Goal: Task Accomplishment & Management: Complete application form

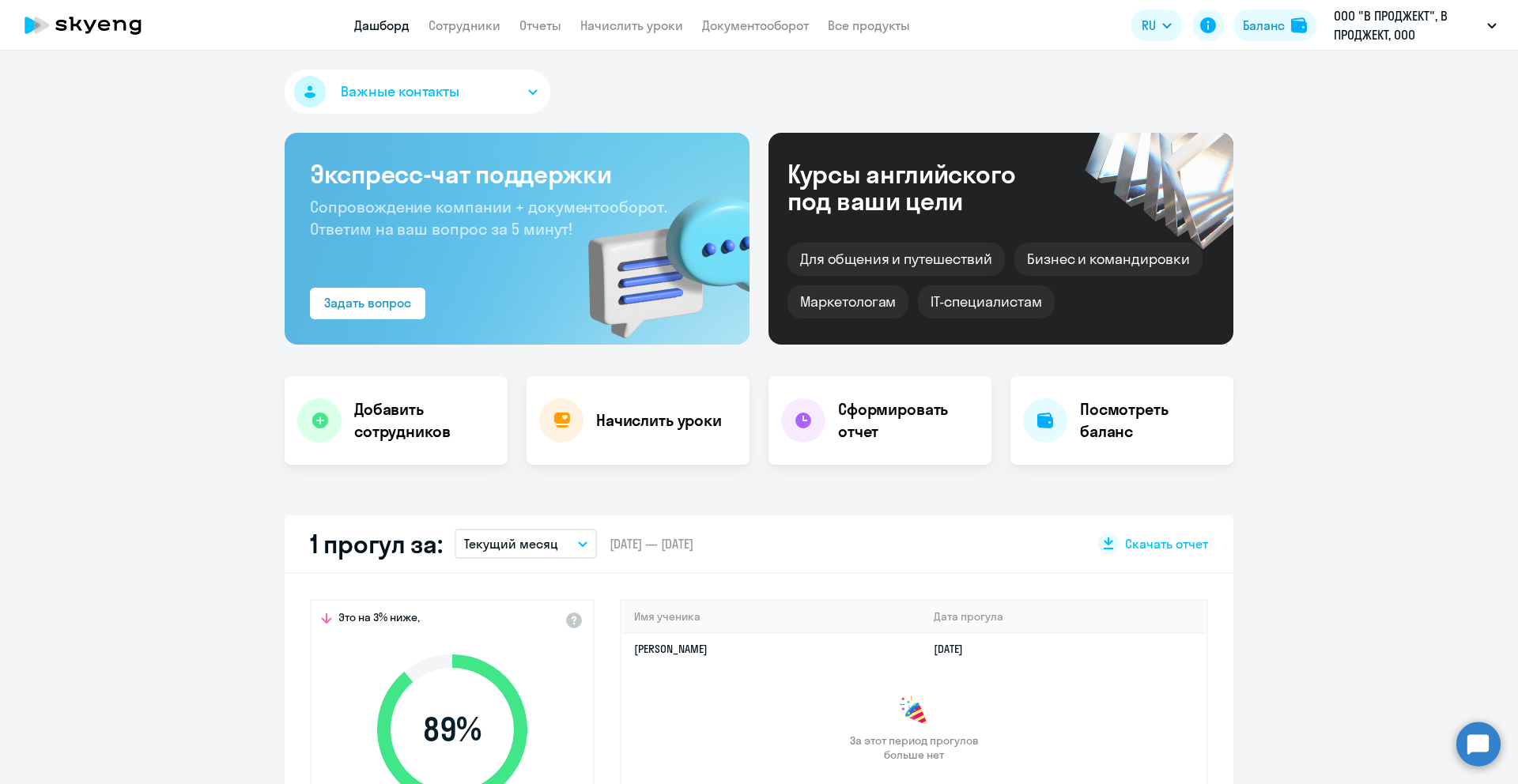
select select "30"
click at [467, 25] on link "Сотрудники" at bounding box center [464, 25] width 72 height 16
select select "30"
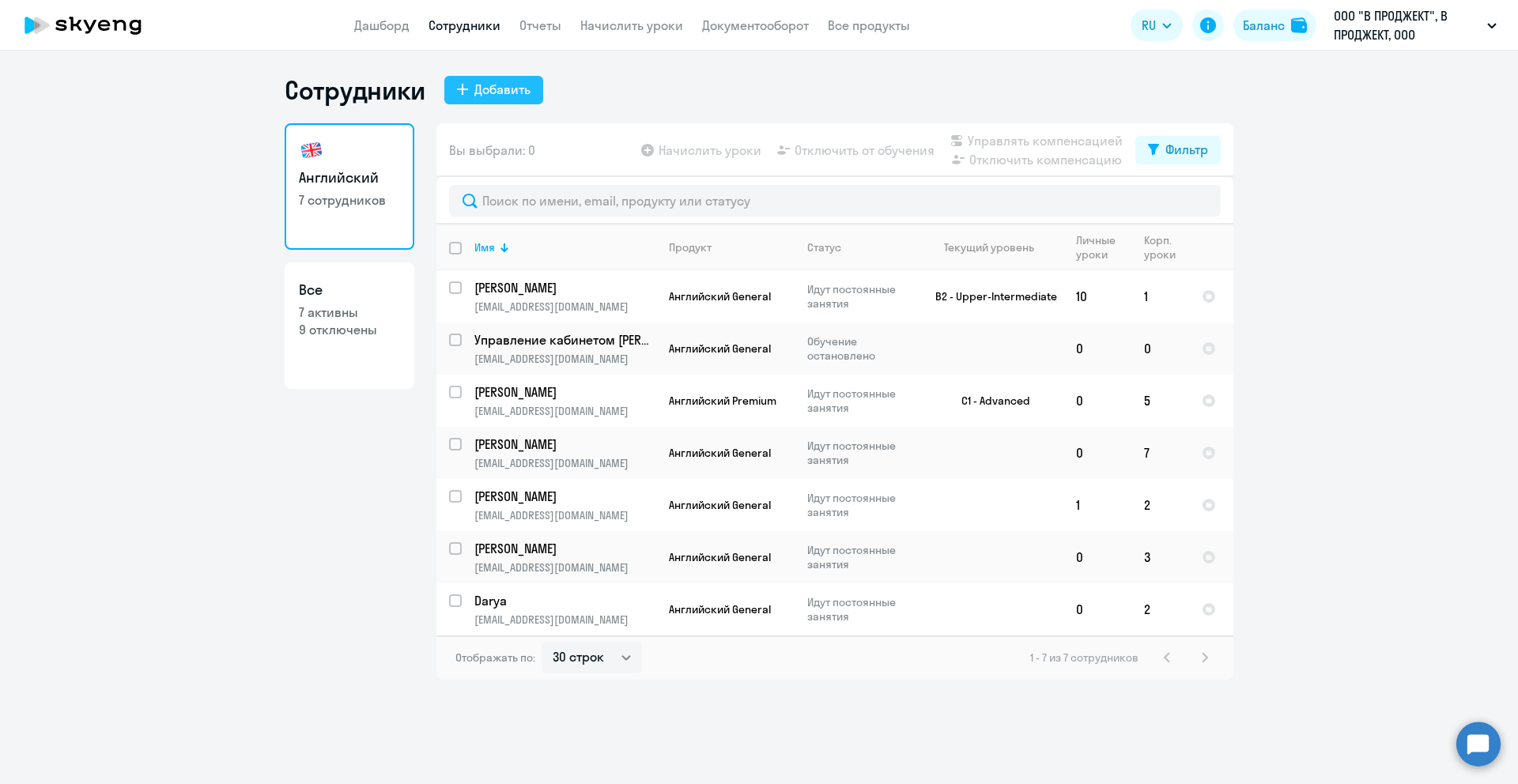
click at [493, 94] on div "Добавить" at bounding box center [502, 89] width 56 height 19
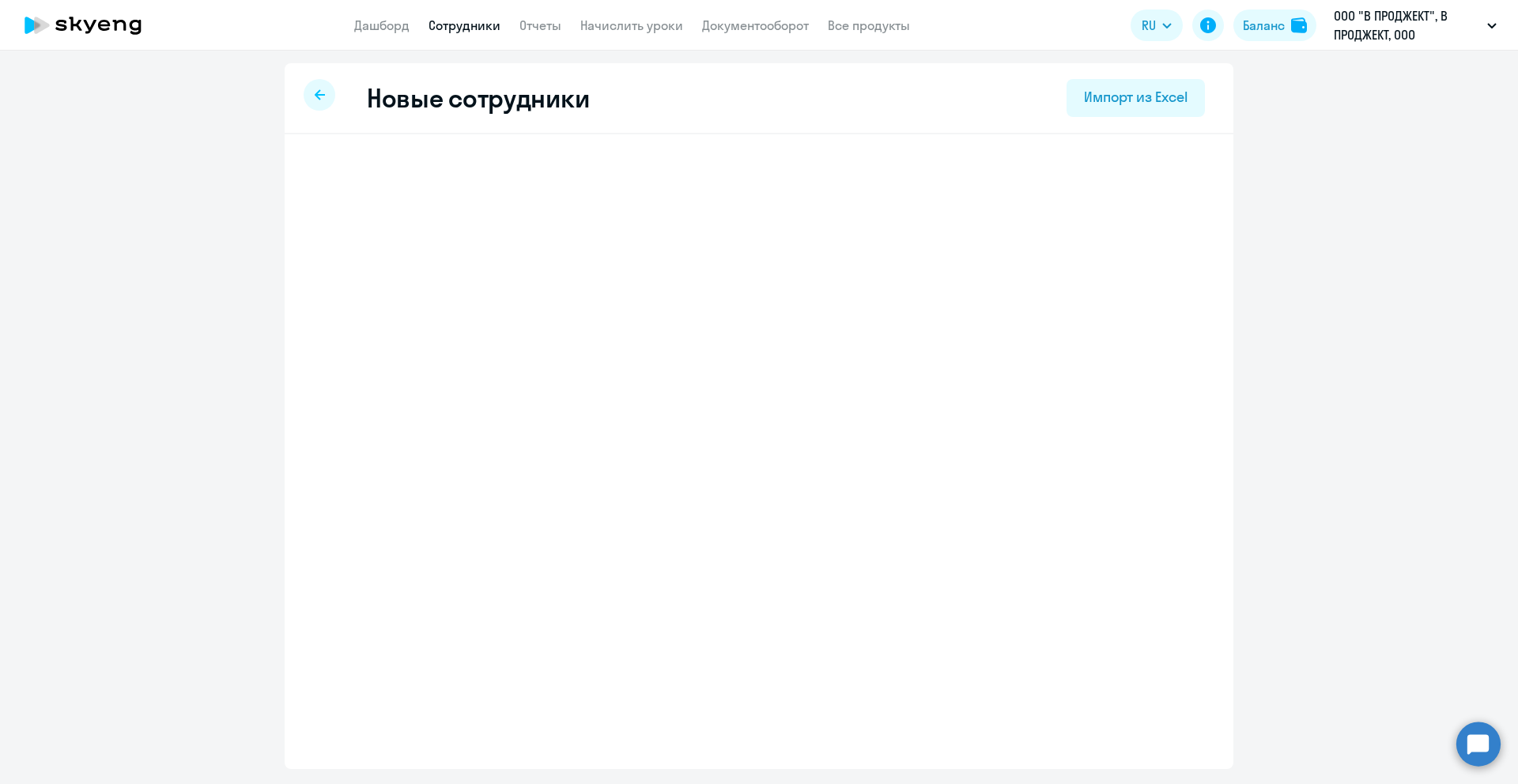
select select "english_adult_not_native_speaker"
select select "3"
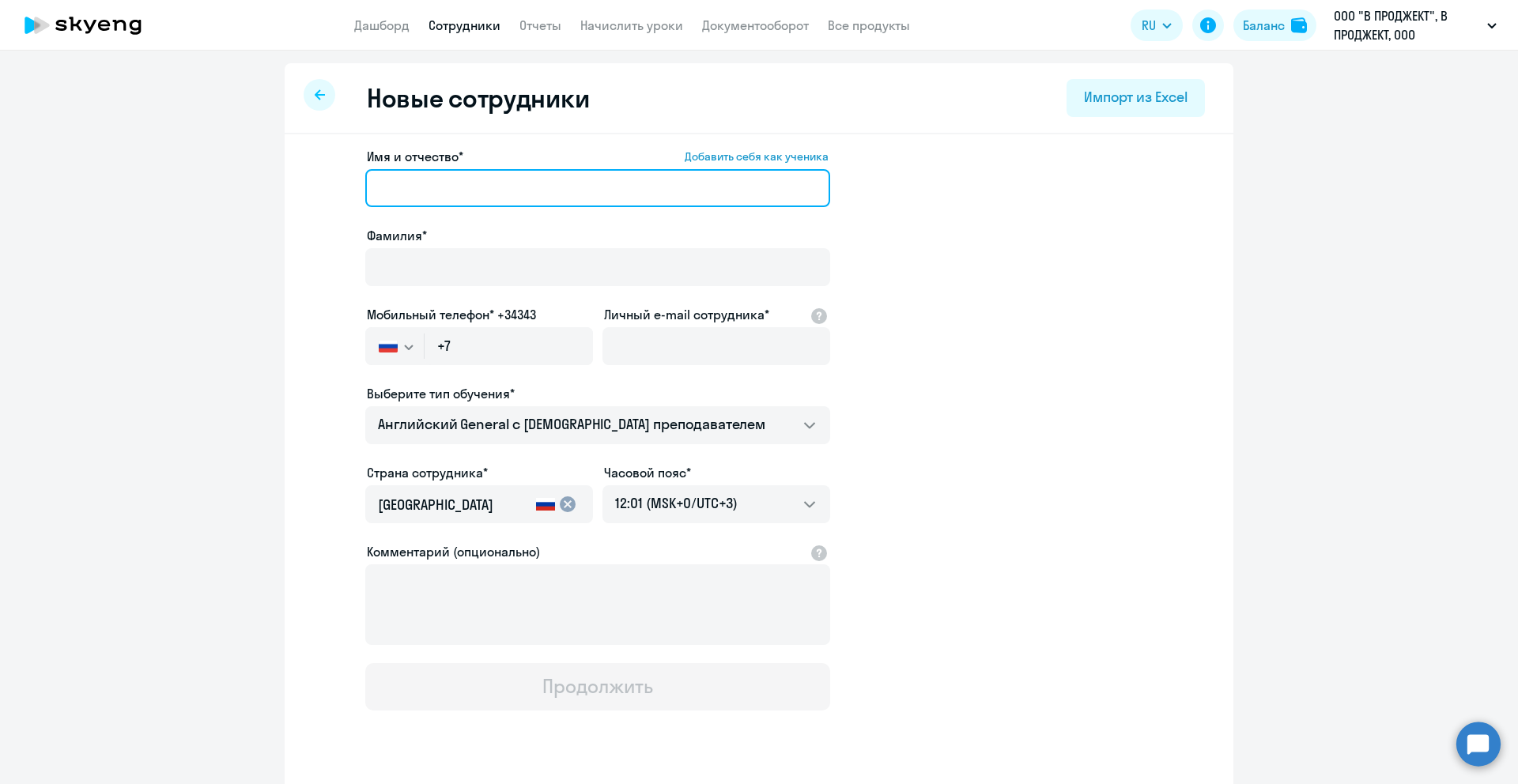
click at [448, 193] on input "Имя и отчество* Добавить себя как ученика" at bounding box center [597, 188] width 465 height 38
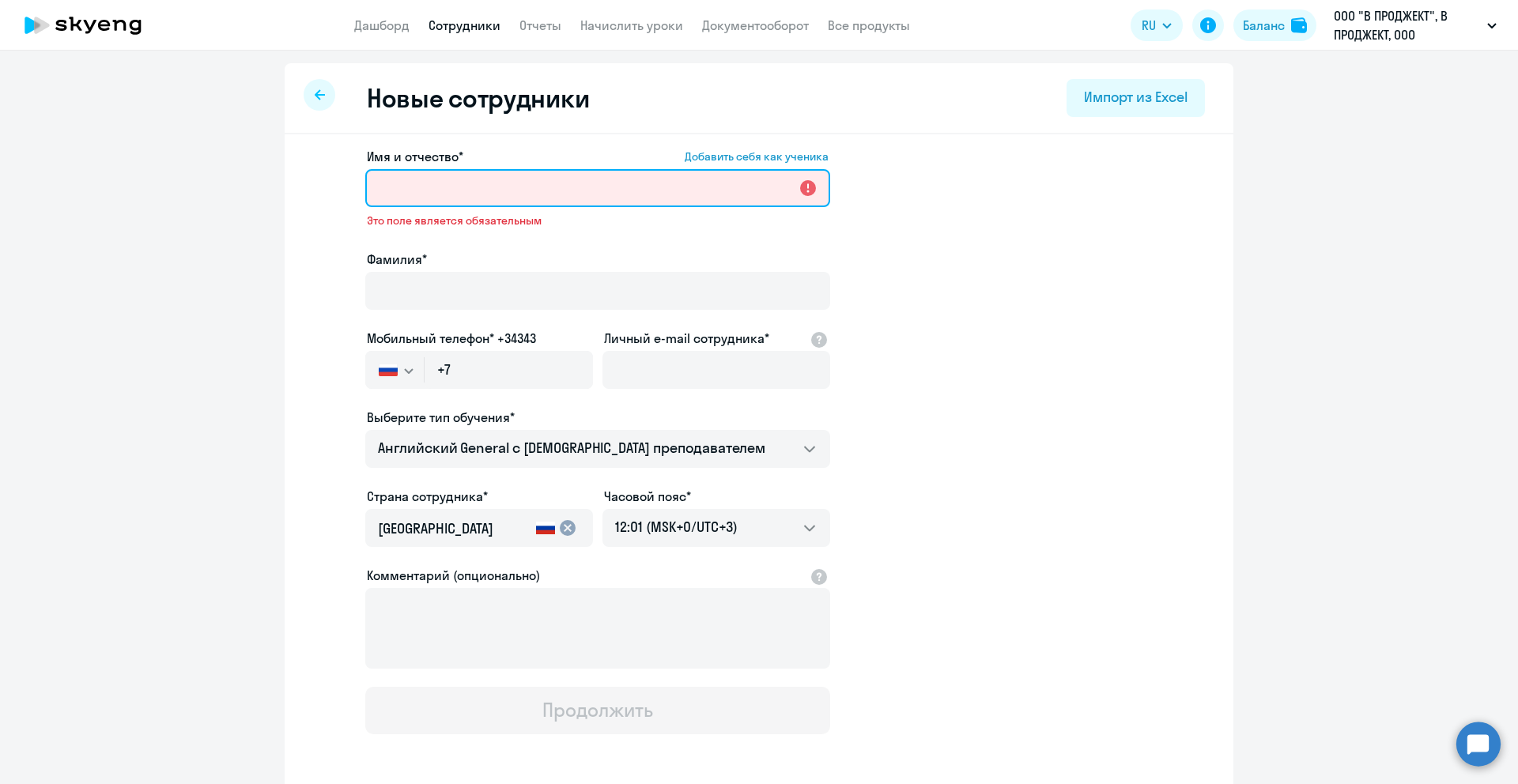
paste input "[PERSON_NAME]"
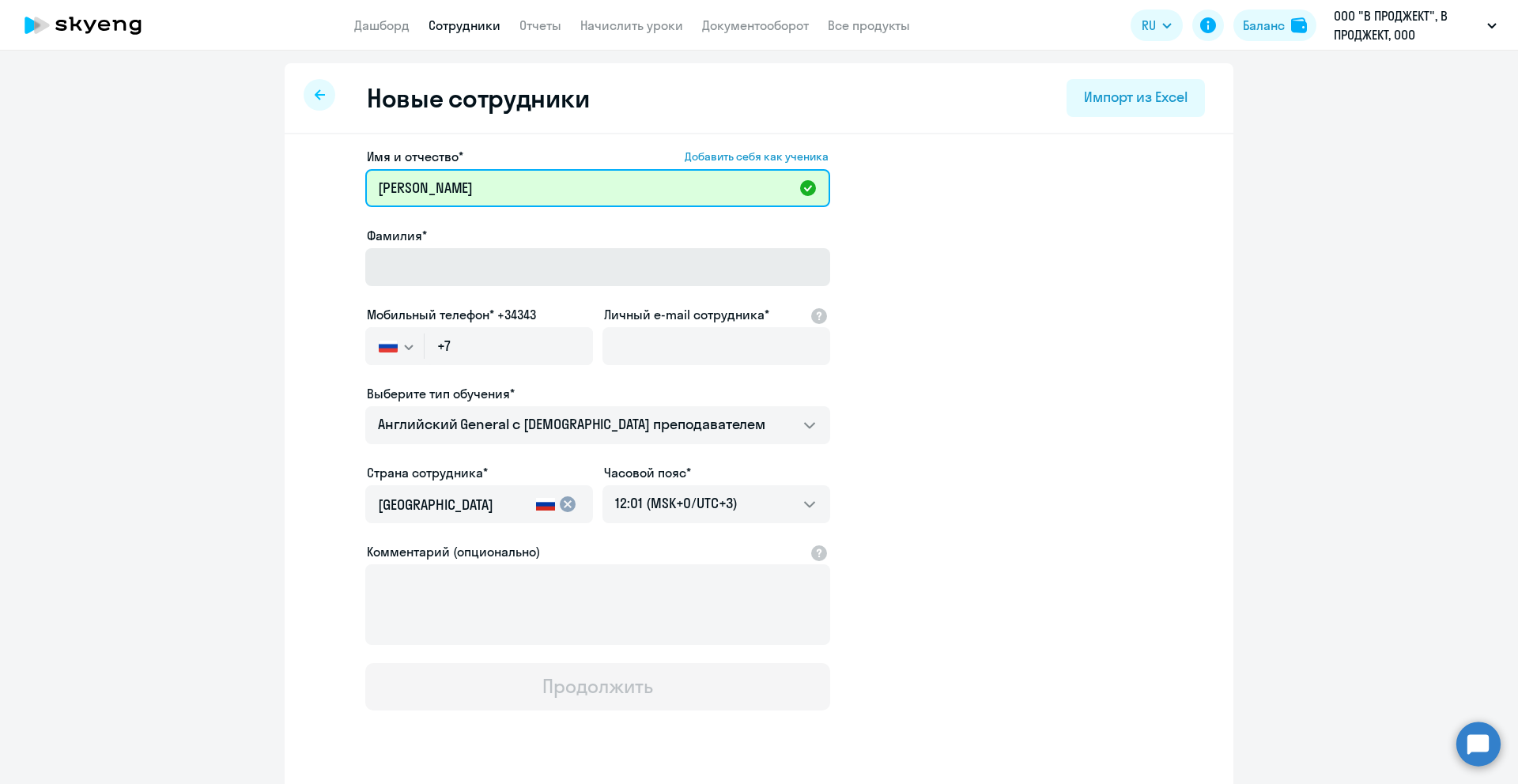
type input "[PERSON_NAME]"
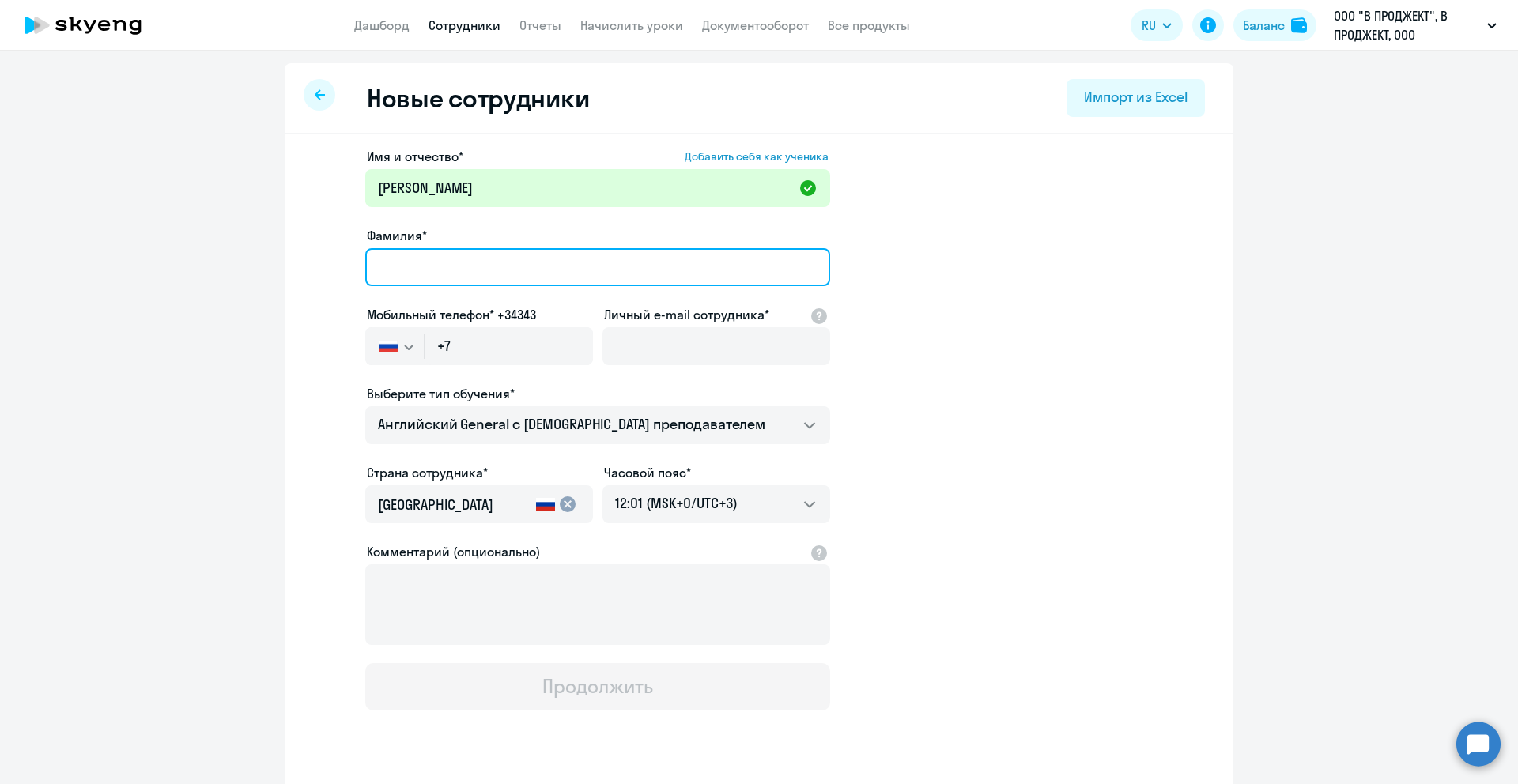
click at [439, 267] on input "Фамилия*" at bounding box center [597, 267] width 465 height 38
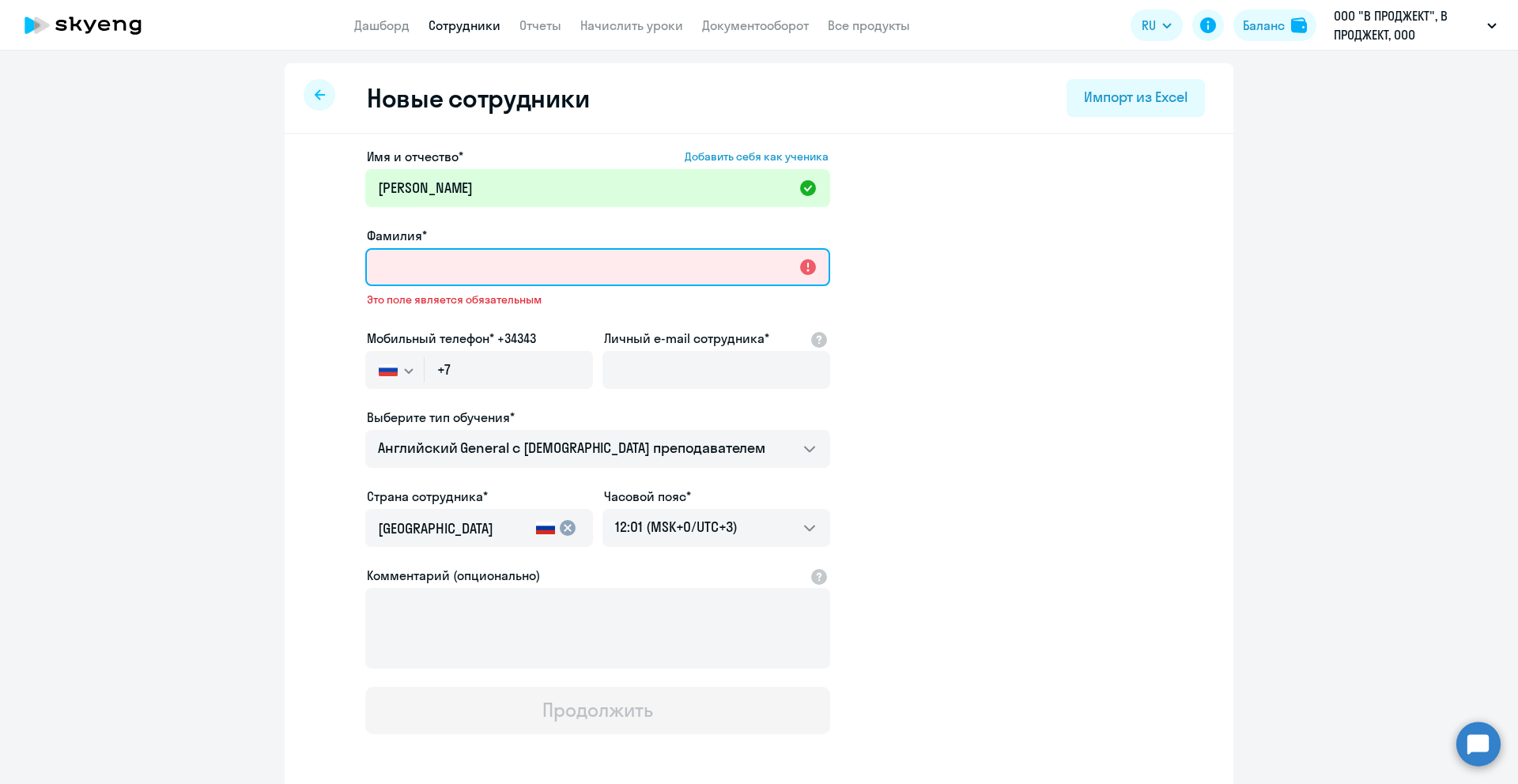
paste input "[PERSON_NAME]"
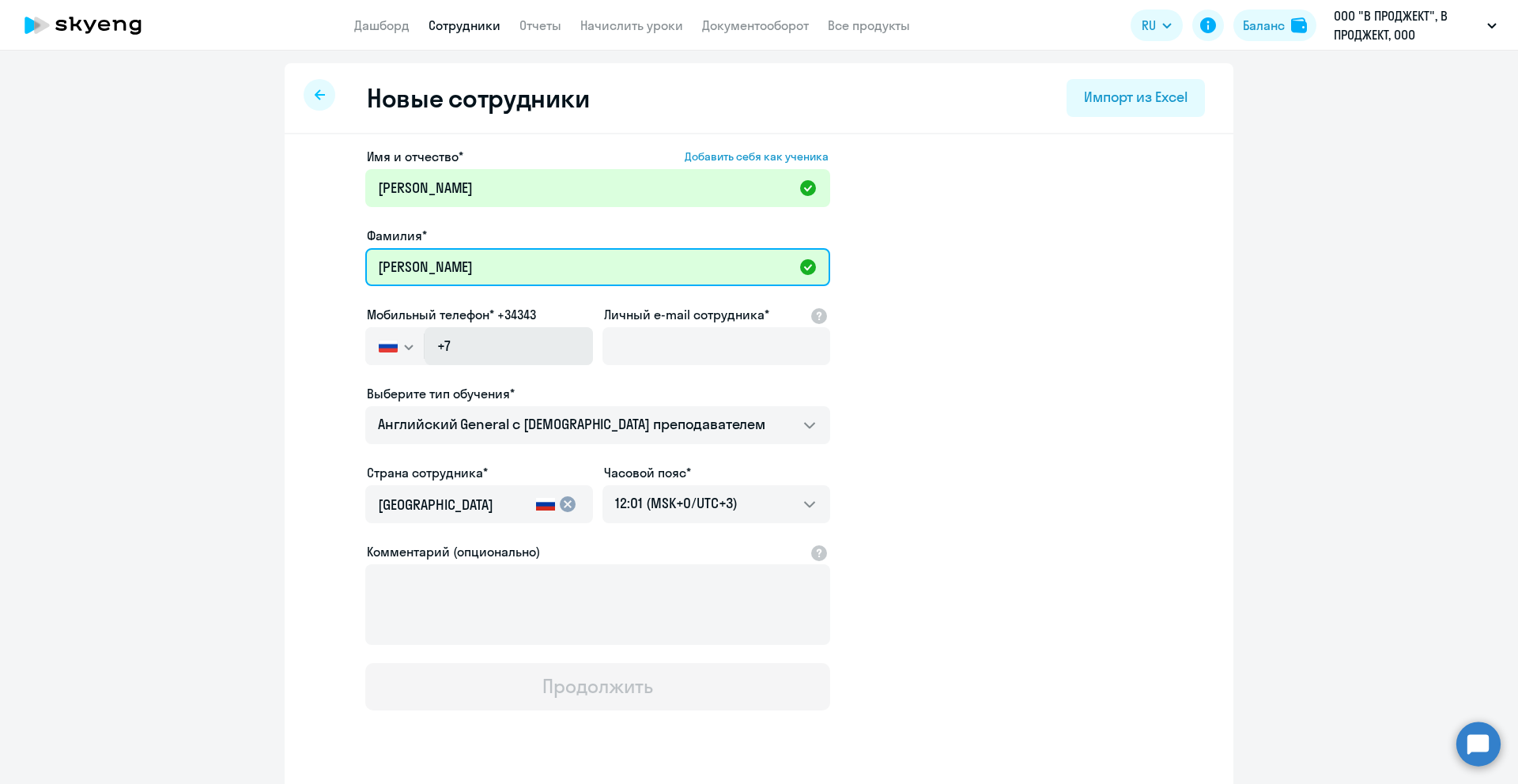
type input "[PERSON_NAME]"
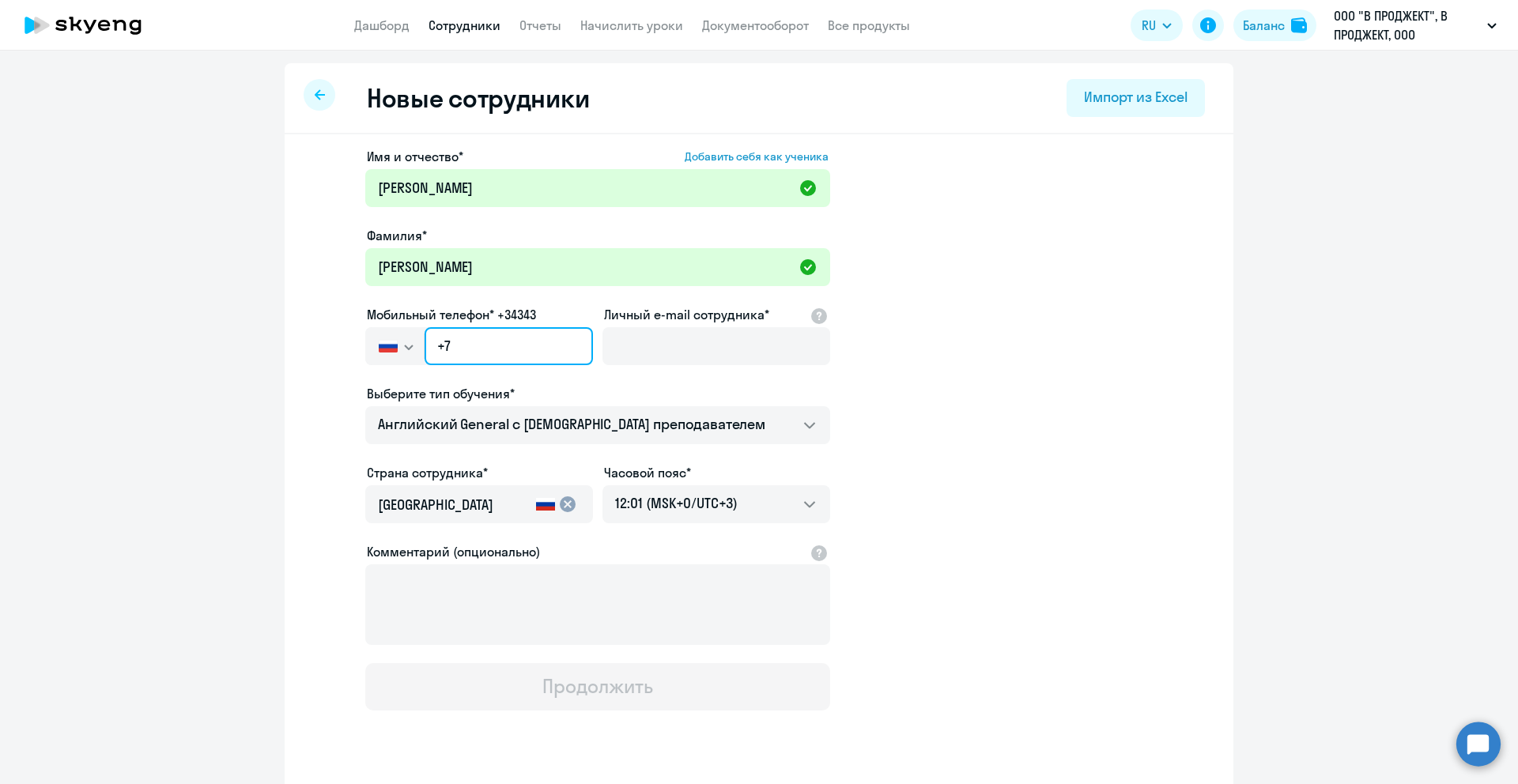
click at [475, 347] on input "+7" at bounding box center [509, 346] width 168 height 38
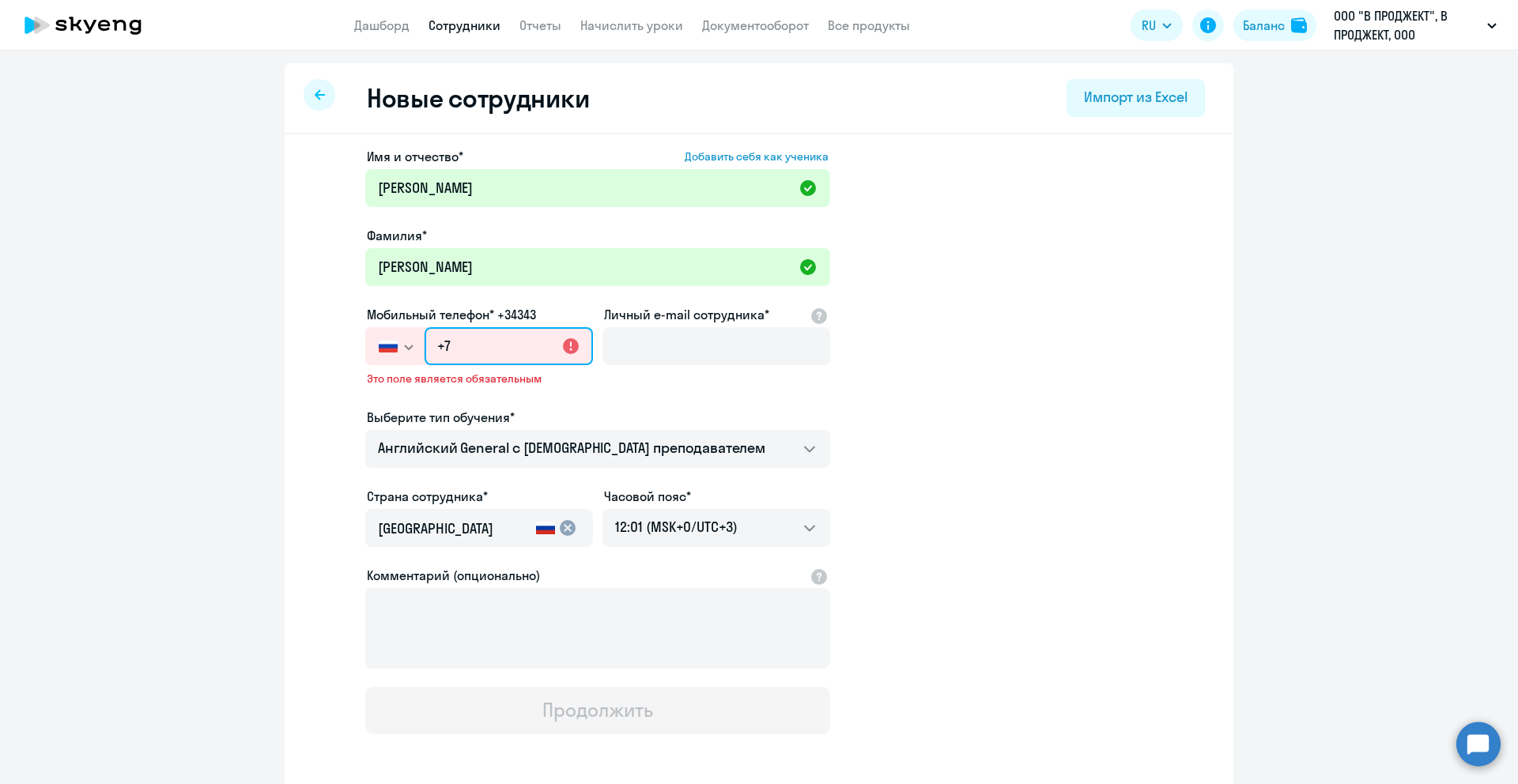
paste input "[PHONE_NUMBER]"
type input "[PHONE_NUMBER]"
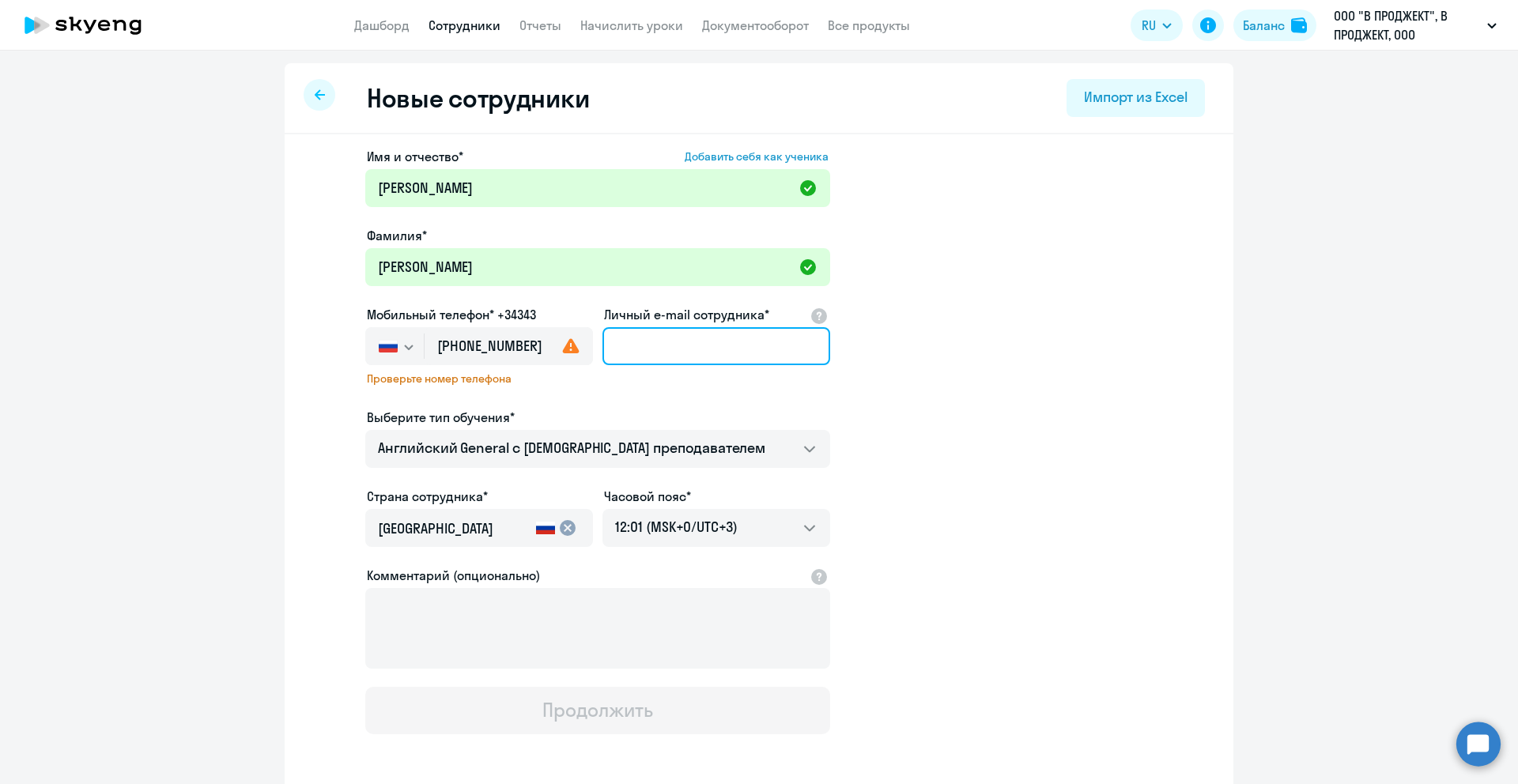
click at [714, 350] on input "Личный e-mail сотрудника*" at bounding box center [716, 346] width 228 height 38
paste input "[EMAIL_ADDRESS][DOMAIN_NAME]"
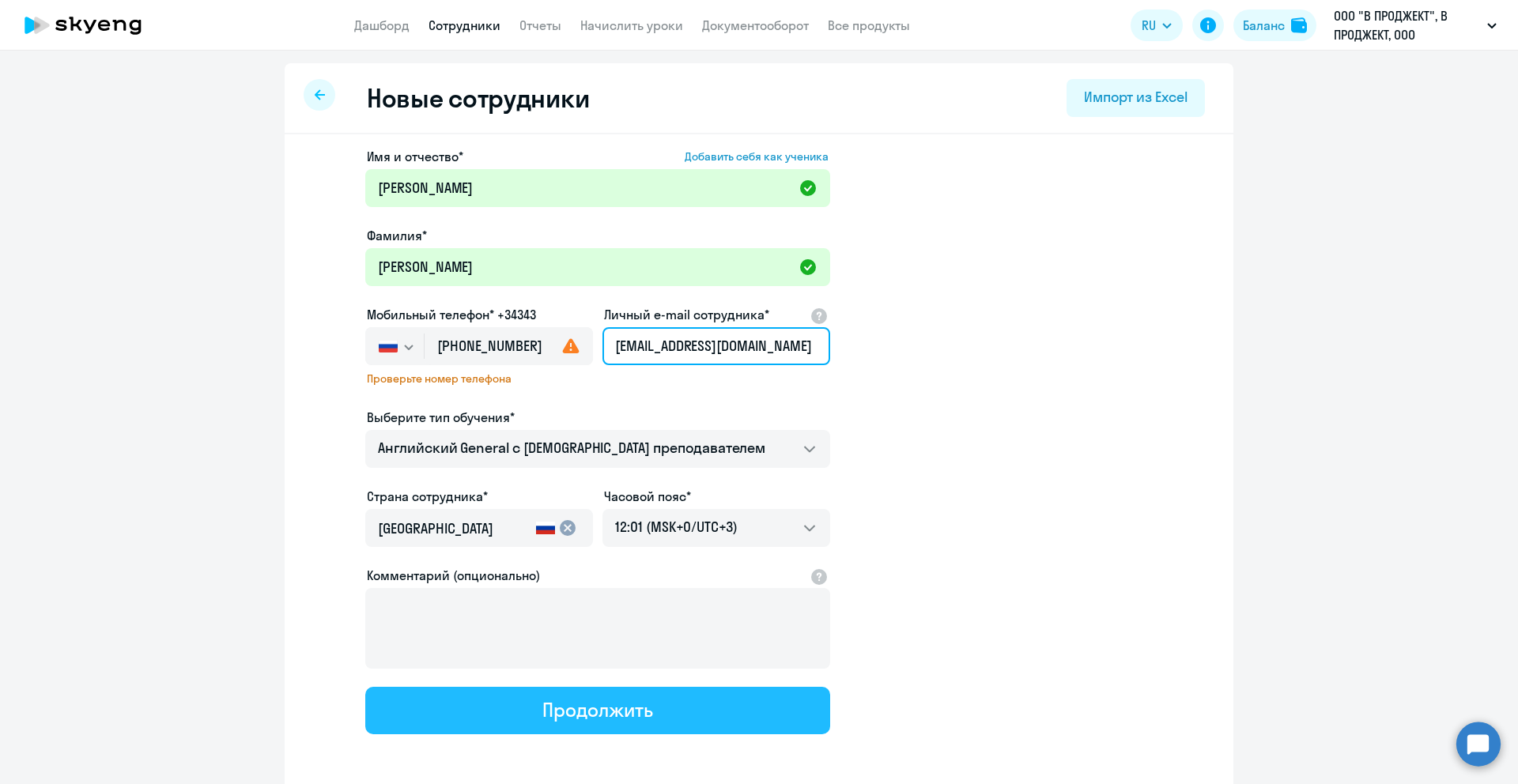
type input "[EMAIL_ADDRESS][DOMAIN_NAME]"
click at [598, 701] on div "Продолжить" at bounding box center [597, 710] width 110 height 25
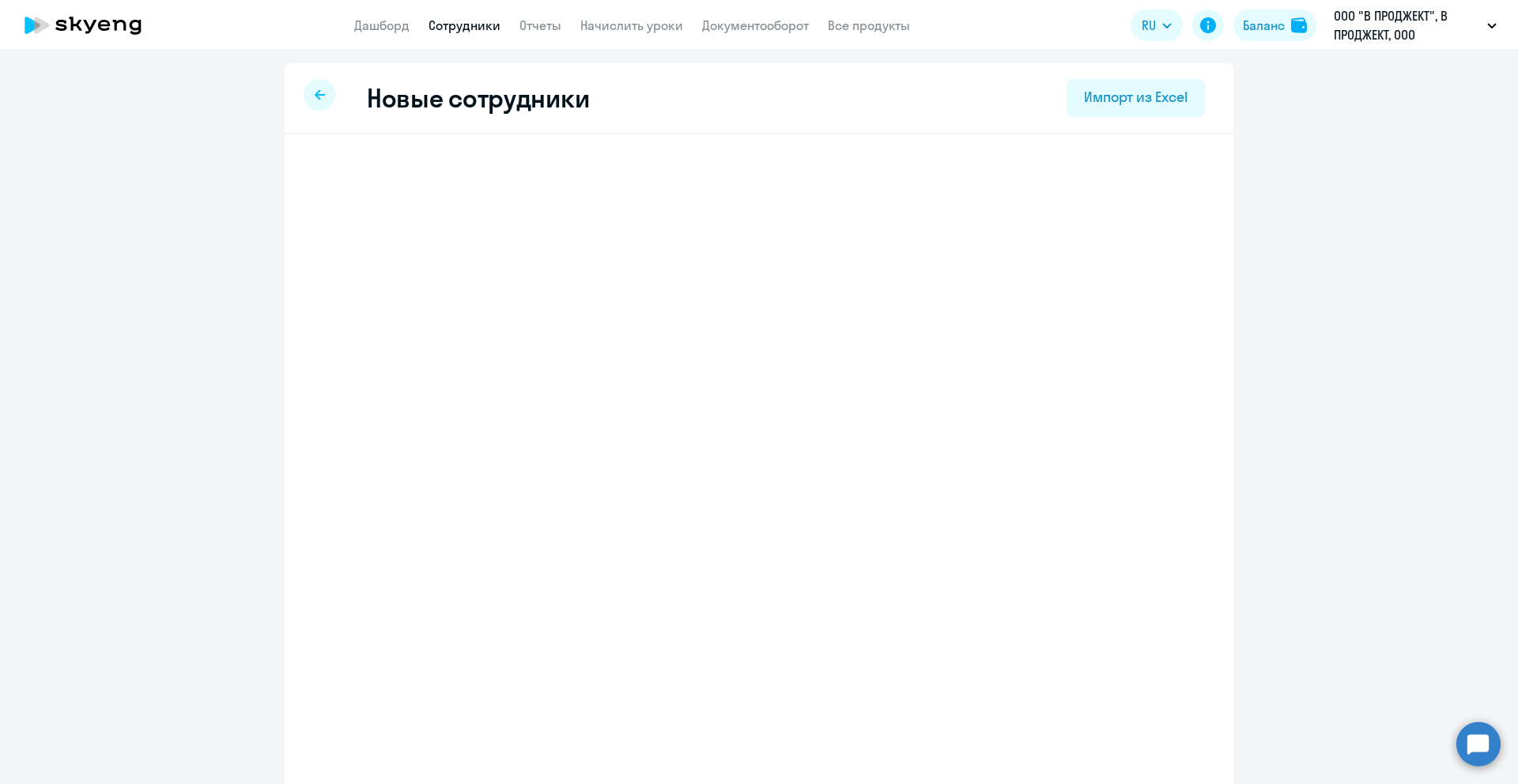
select select "english_adult_not_native_speaker"
select select "3"
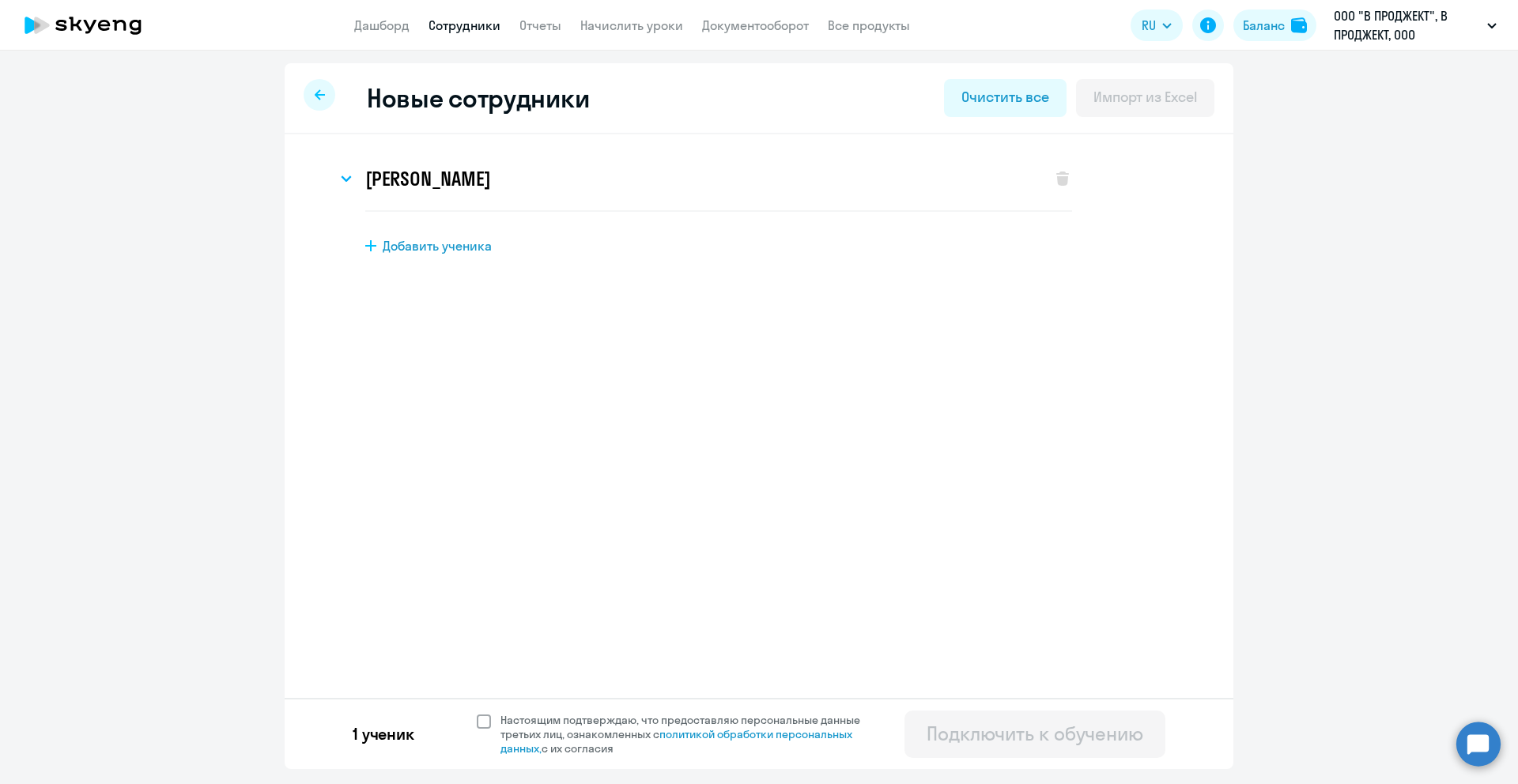
click at [491, 727] on span "Настоящим подтверждаю, что предоставляю персональные данные третьих лиц, ознако…" at bounding box center [685, 734] width 388 height 43
click at [477, 713] on input "Настоящим подтверждаю, что предоставляю персональные данные третьих лиц, ознако…" at bounding box center [476, 712] width 1 height 1
checkbox input "true"
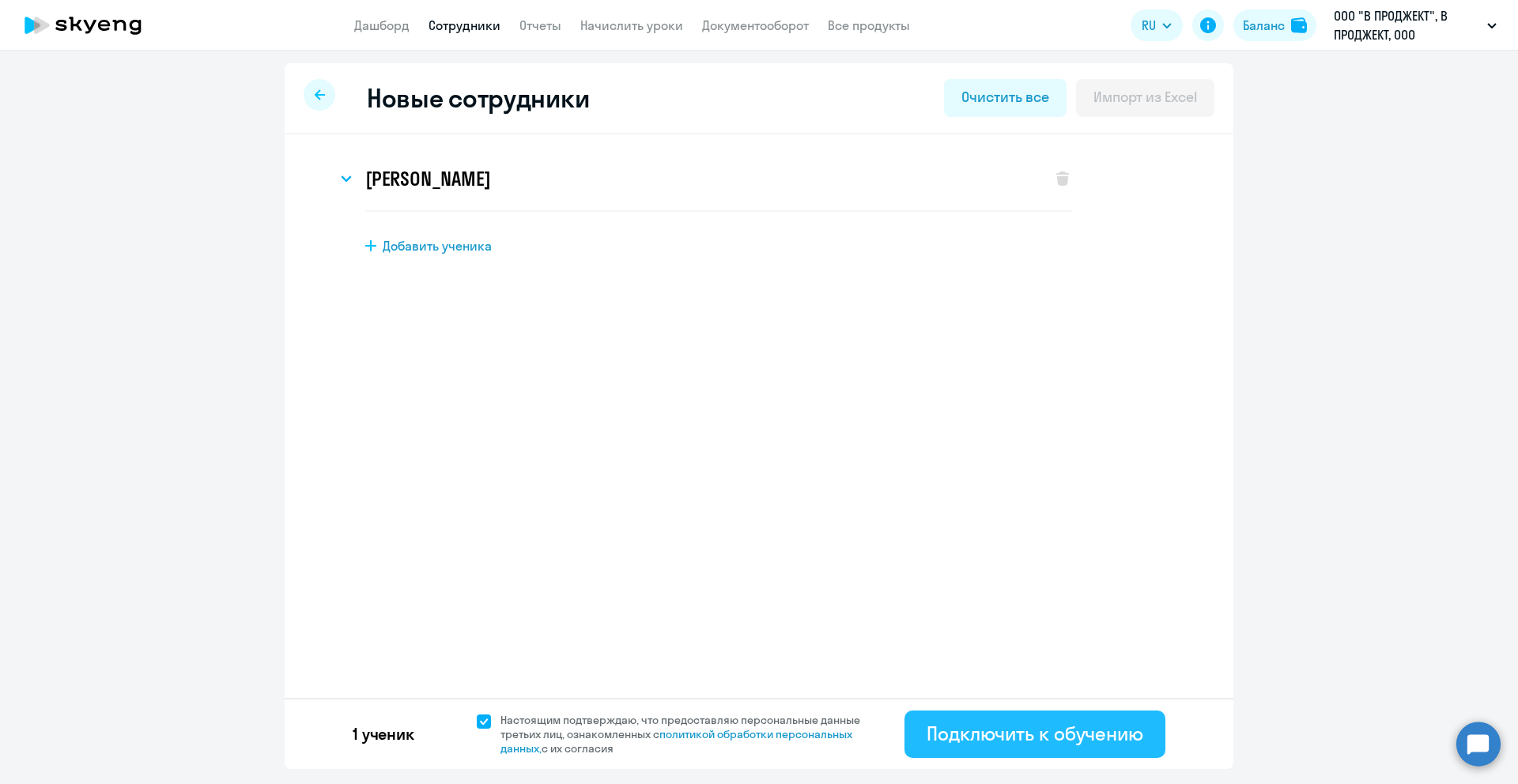
click at [1005, 736] on div "Подключить к обучению" at bounding box center [1034, 734] width 216 height 25
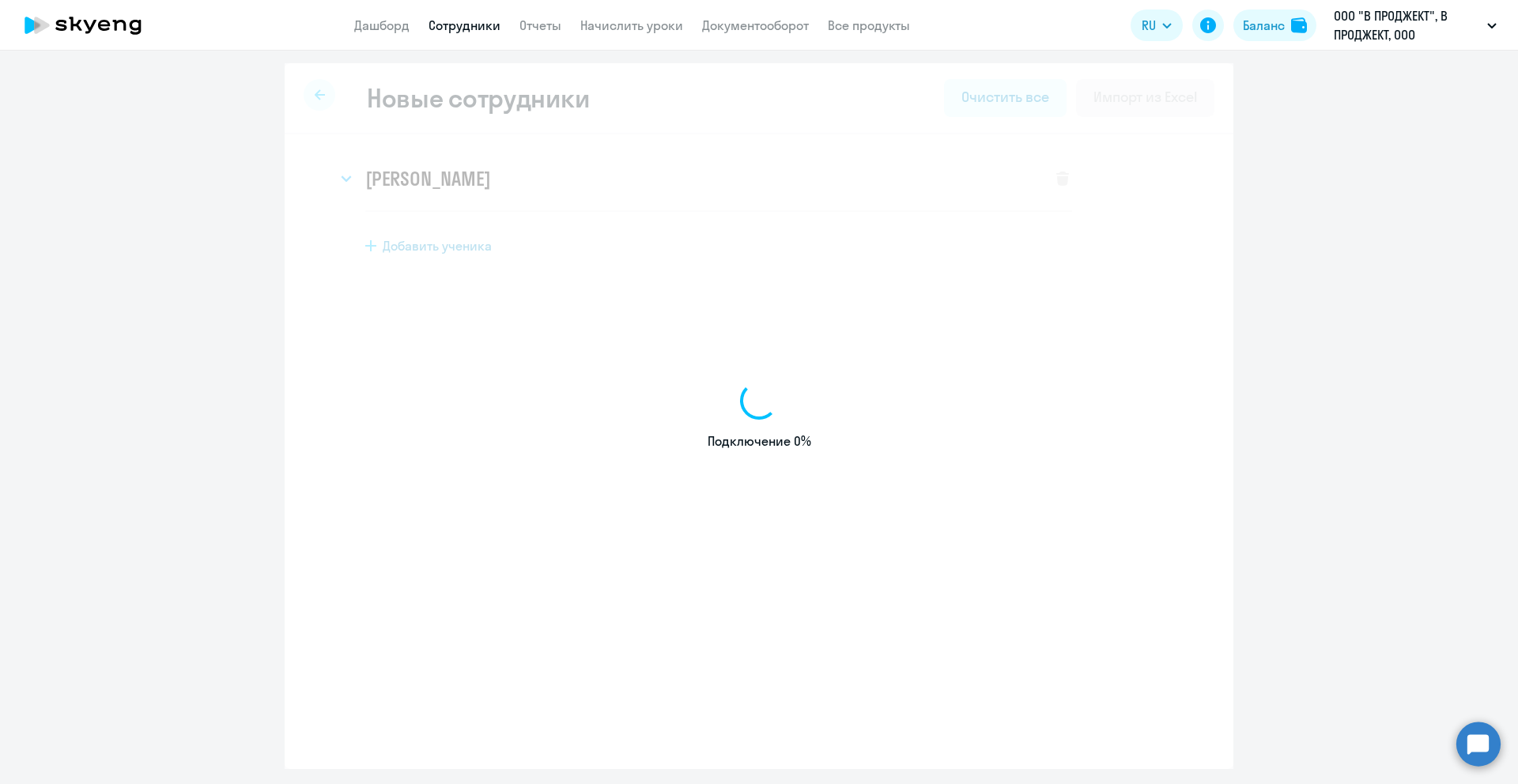
select select "english_adult_not_native_speaker"
select select "3"
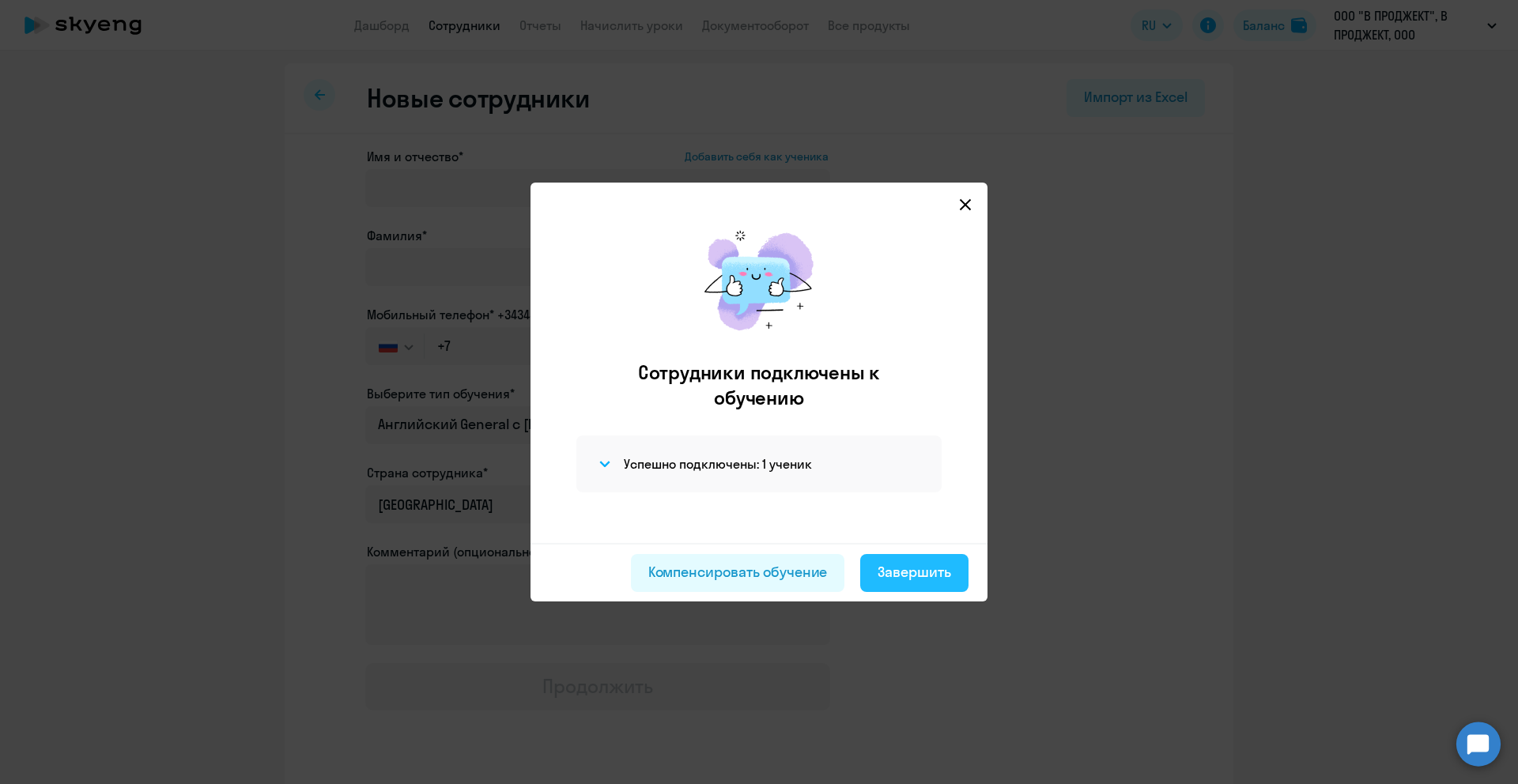
click at [905, 580] on div "Завершить" at bounding box center [914, 572] width 73 height 20
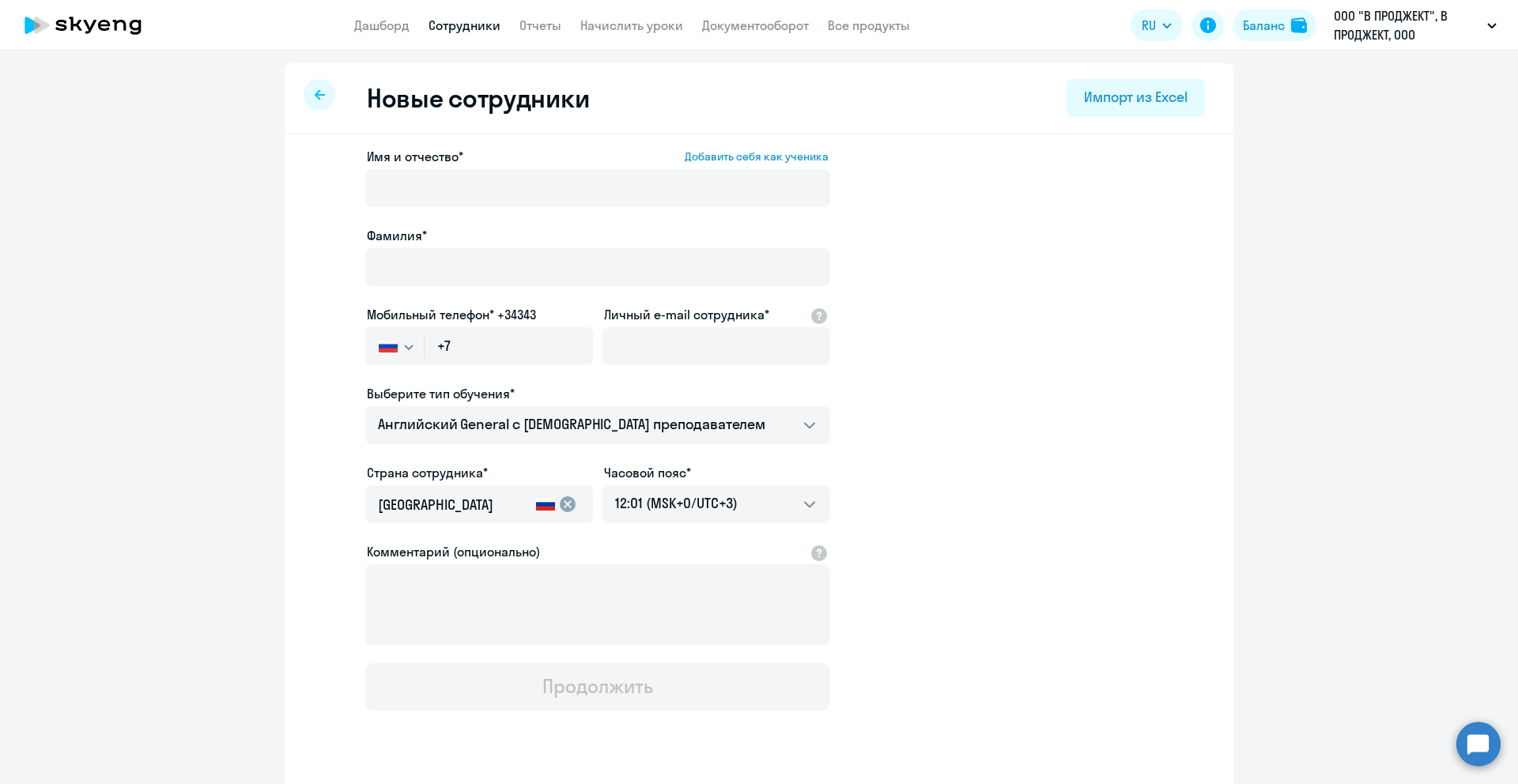
select select "30"
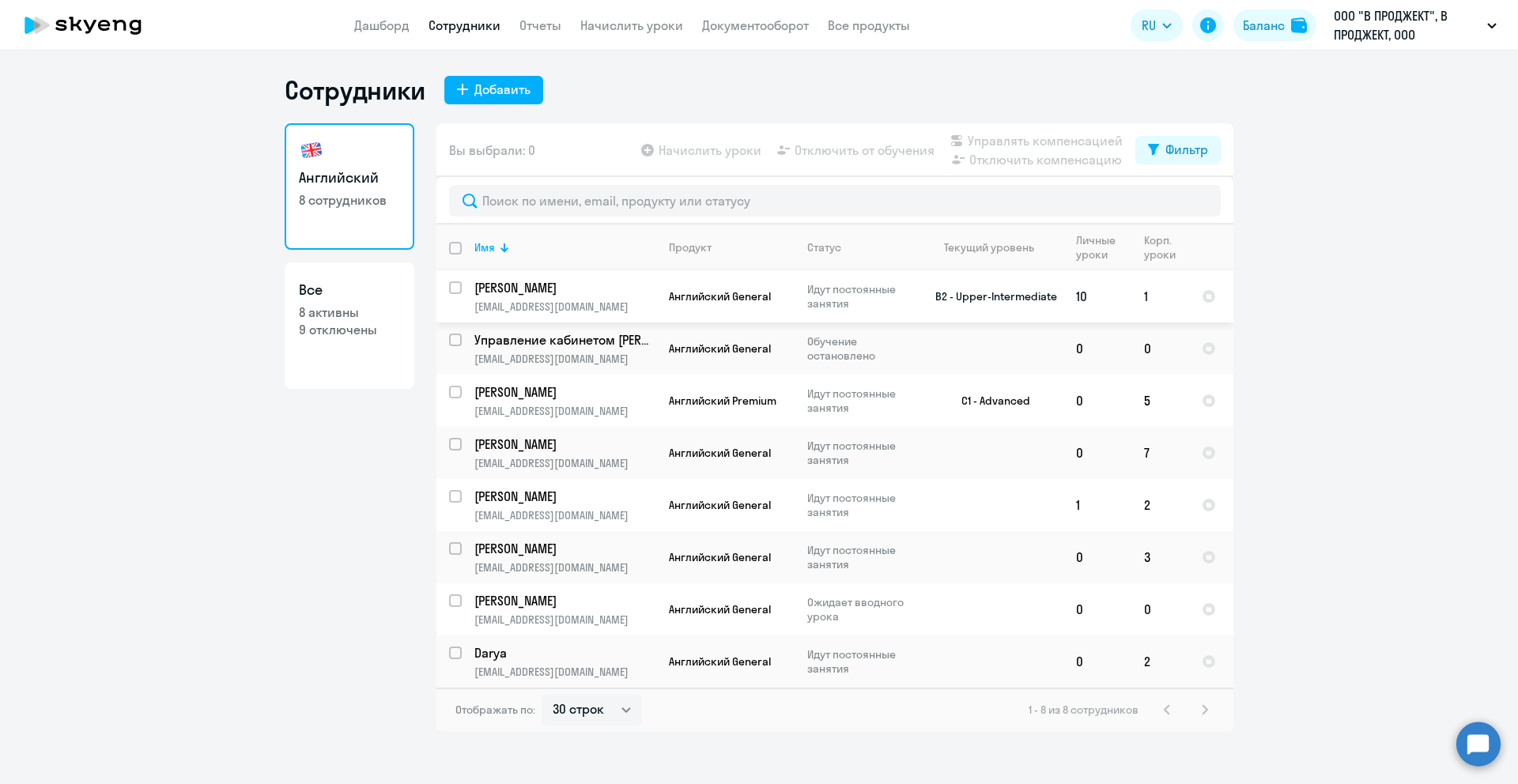
click at [609, 308] on p "[EMAIL_ADDRESS][DOMAIN_NAME]" at bounding box center [565, 306] width 181 height 14
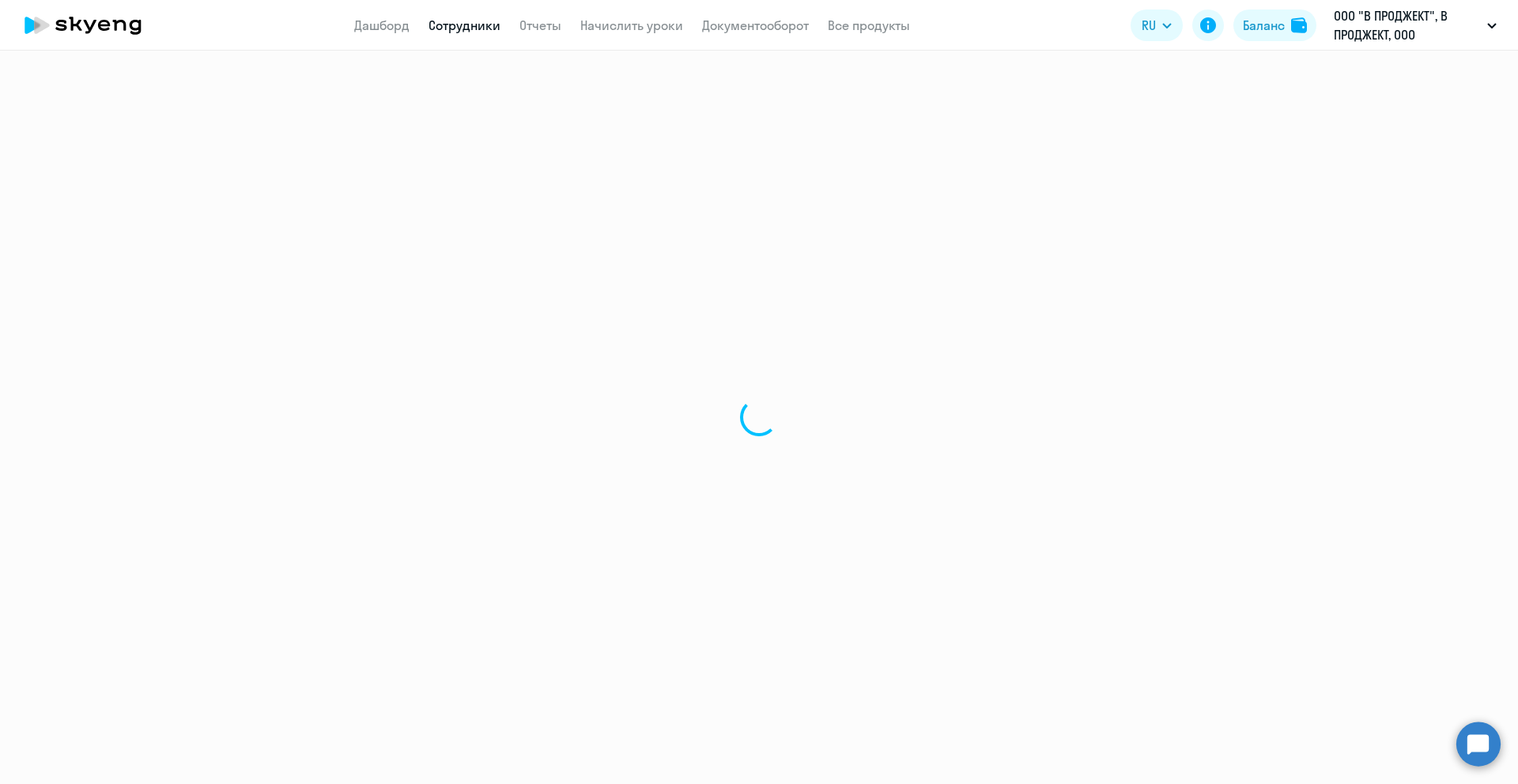
select select "english"
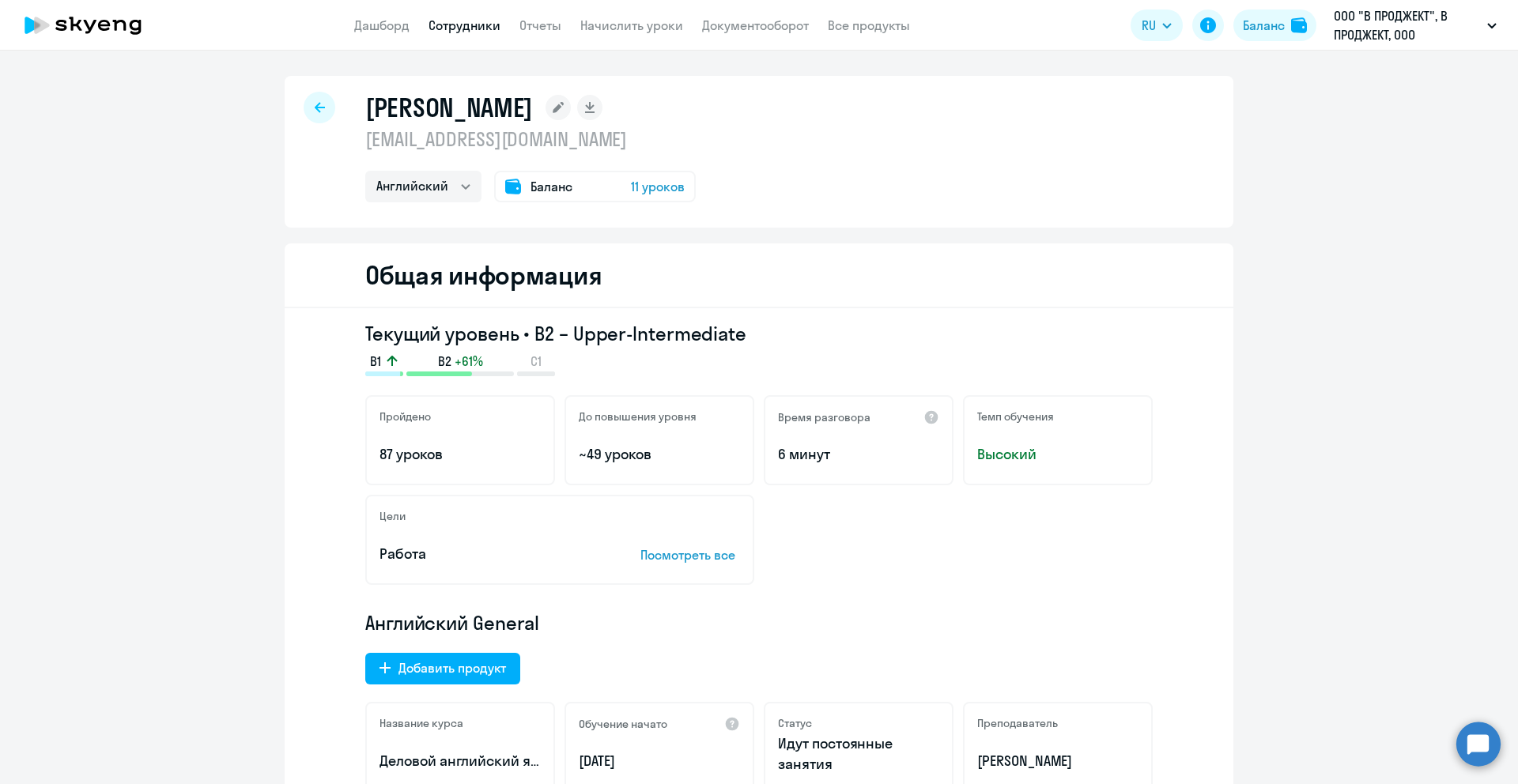
click at [658, 186] on span "11 уроков" at bounding box center [658, 186] width 54 height 19
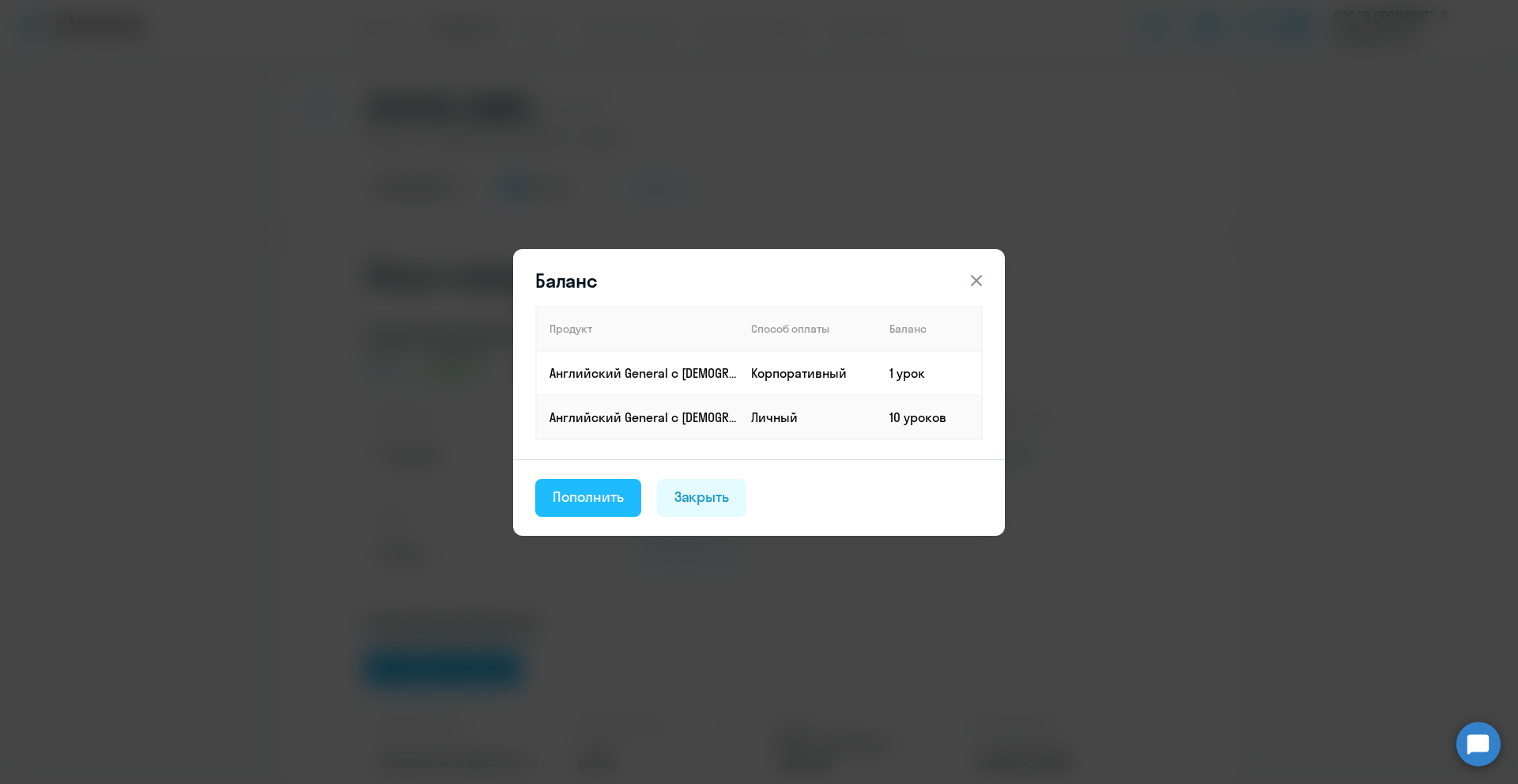
click at [609, 500] on div "Пополнить" at bounding box center [588, 497] width 72 height 20
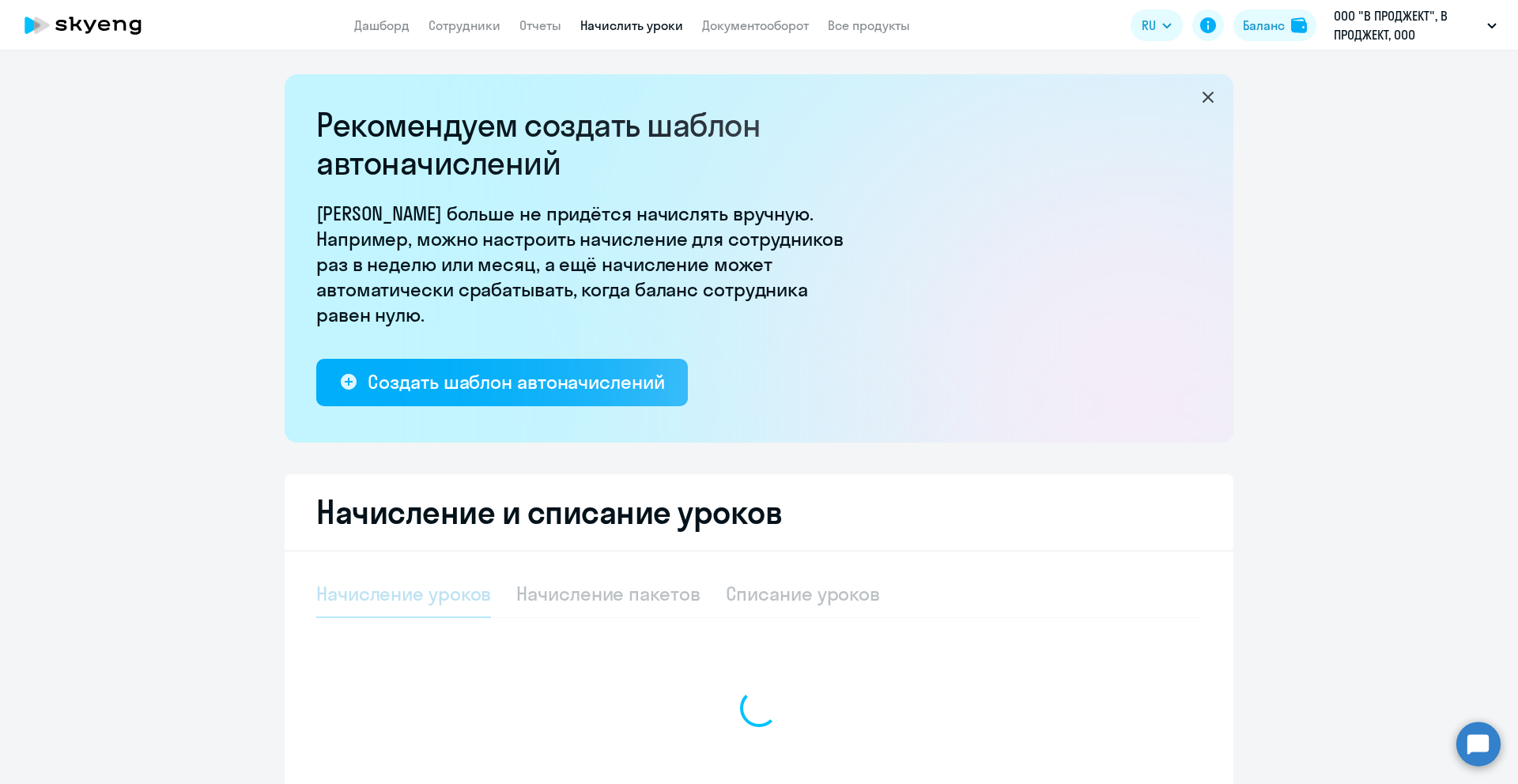
select select "10"
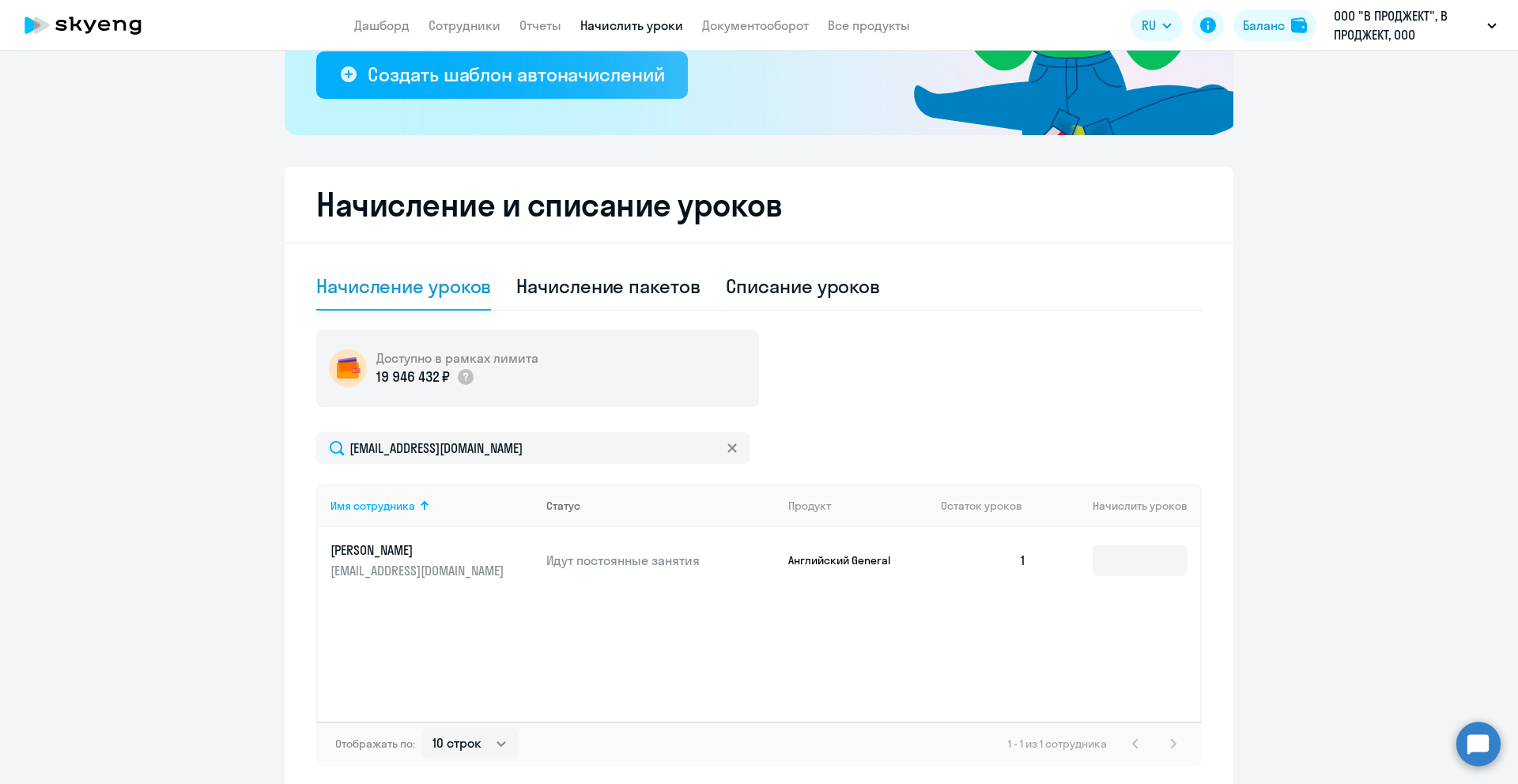
scroll to position [326, 0]
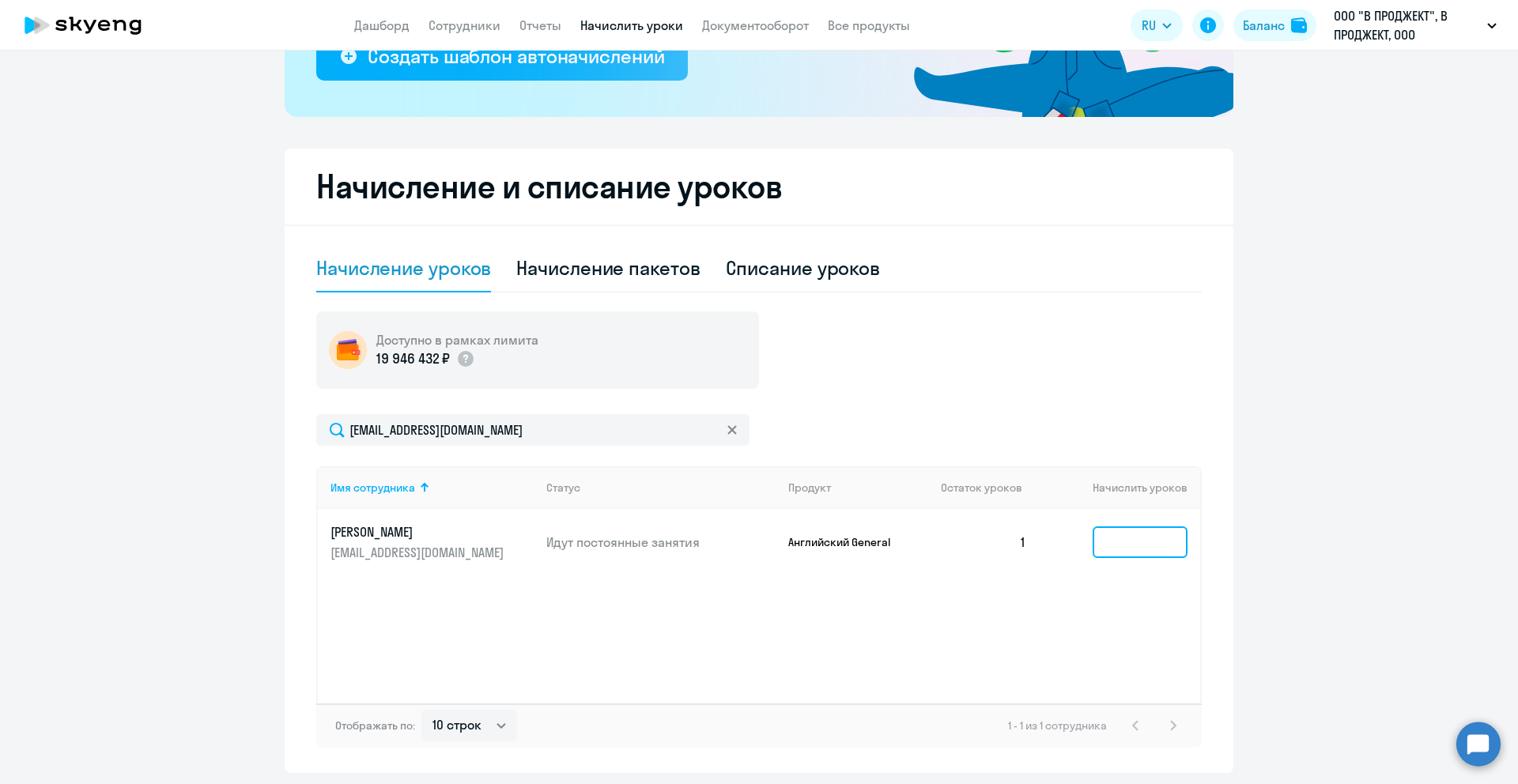
click at [1112, 538] on input at bounding box center [1140, 543] width 95 height 32
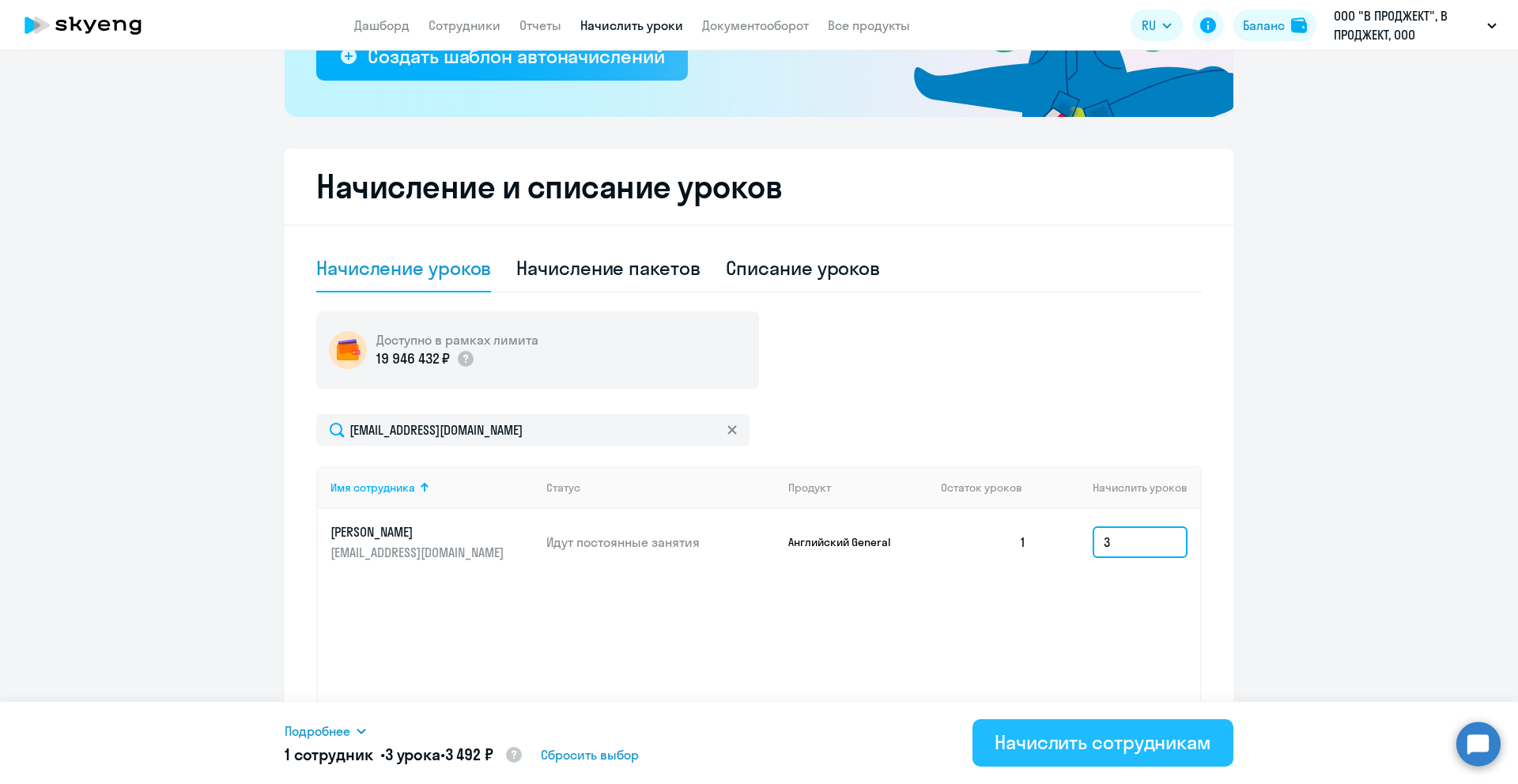
type input "3"
click at [1059, 746] on div "Начислить сотрудникам" at bounding box center [1102, 742] width 216 height 25
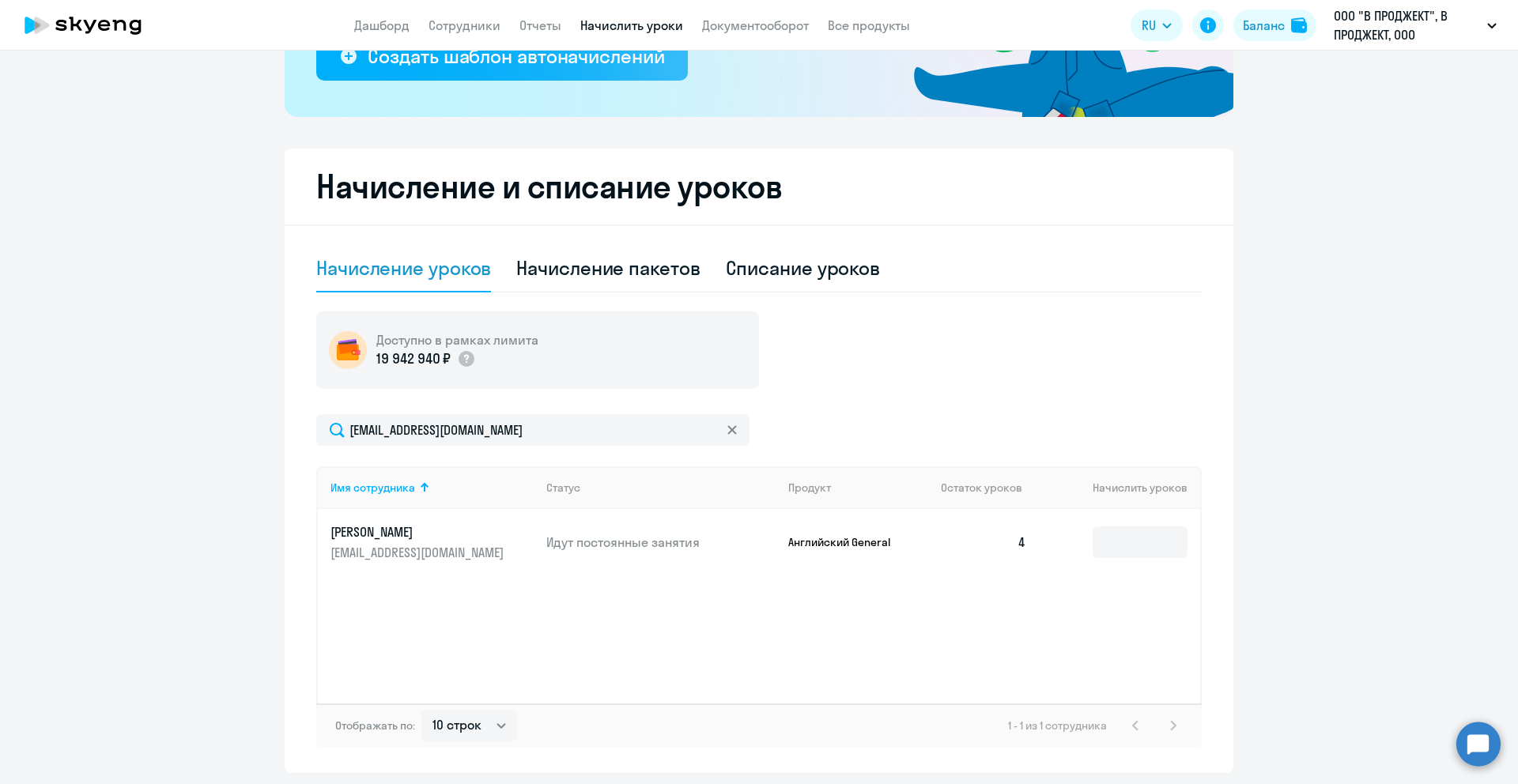
click at [424, 278] on div "Начисление уроков" at bounding box center [404, 268] width 175 height 25
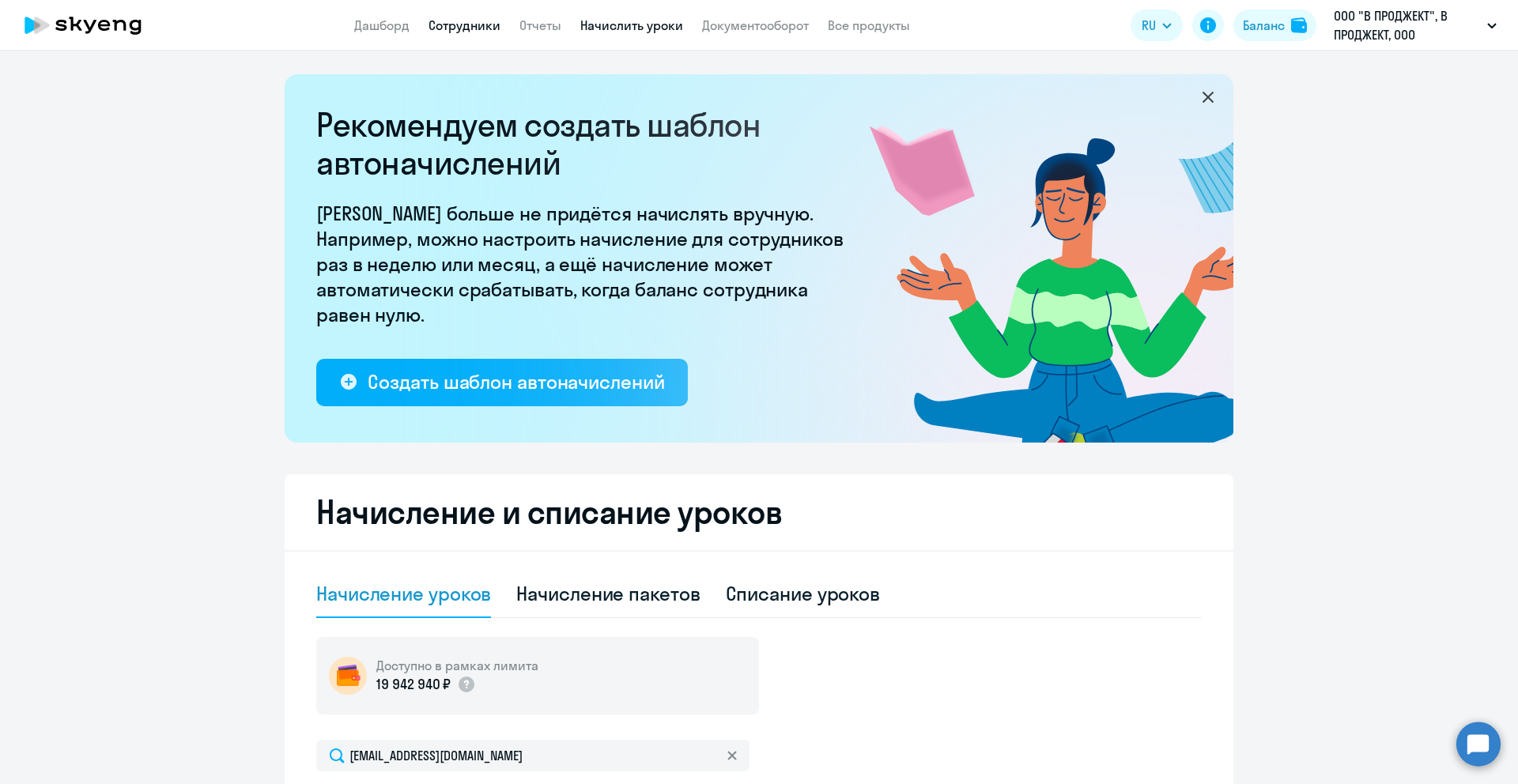
click at [466, 26] on link "Сотрудники" at bounding box center [464, 25] width 72 height 16
select select "30"
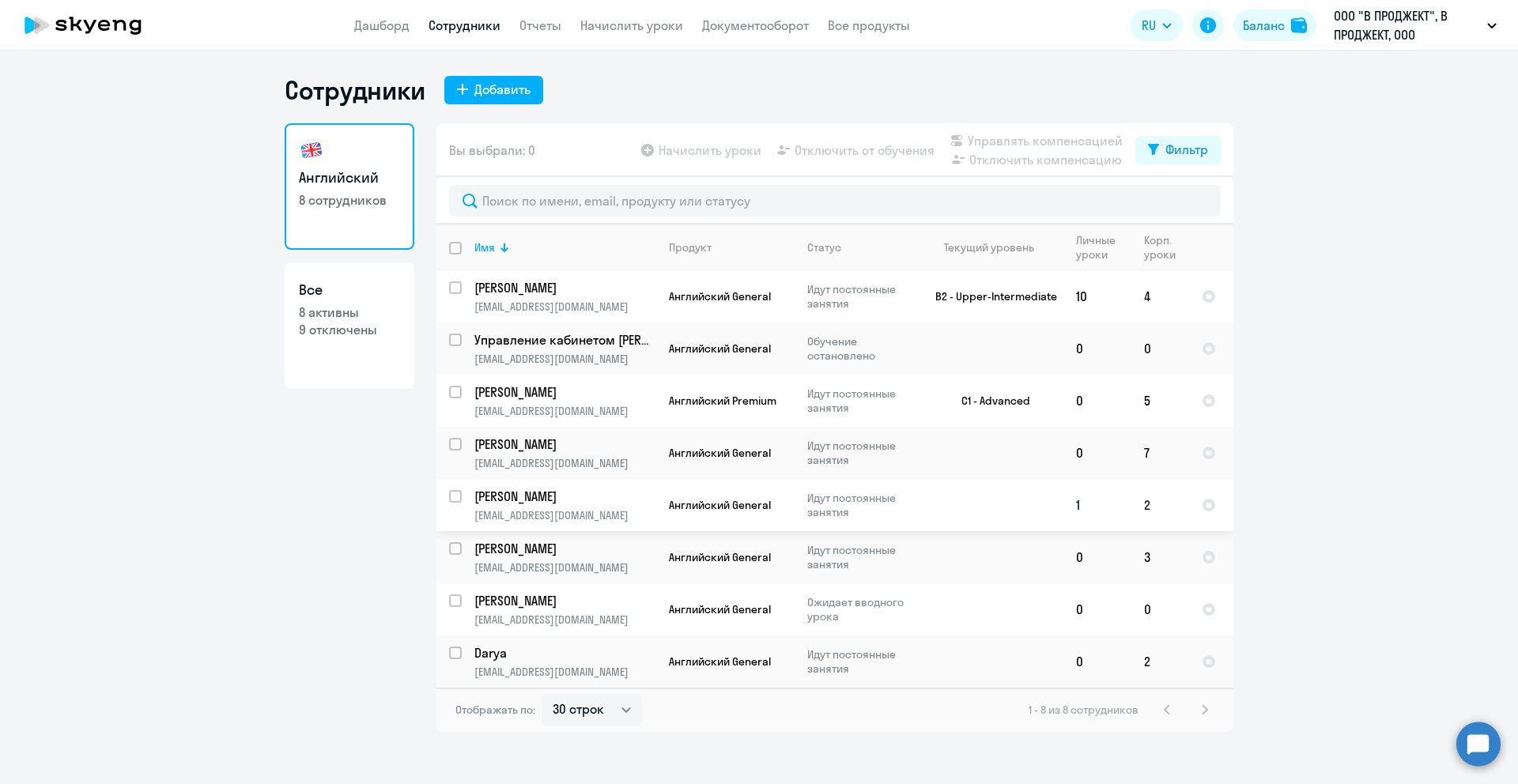
click at [1184, 506] on td "2" at bounding box center [1160, 505] width 58 height 52
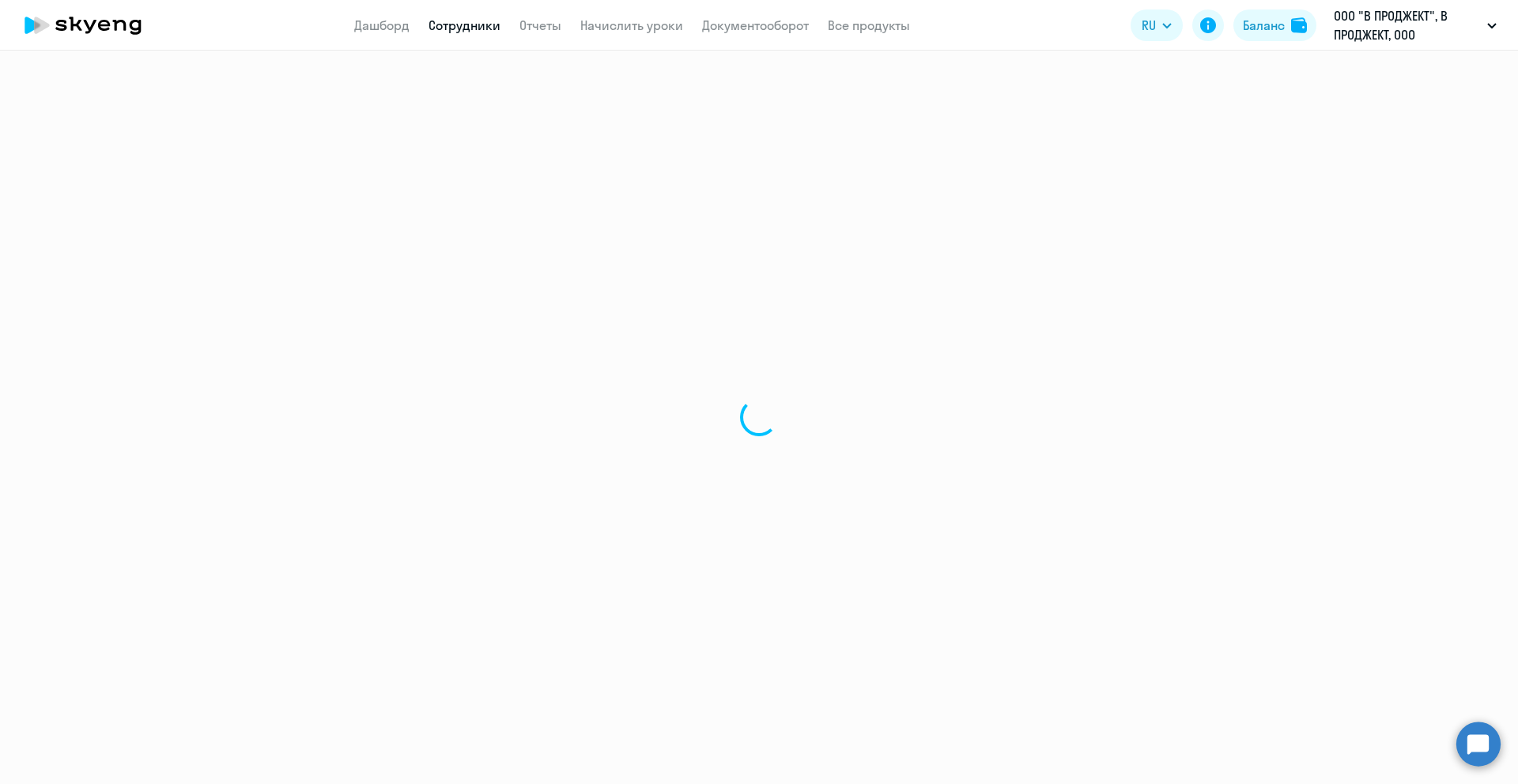
select select "english"
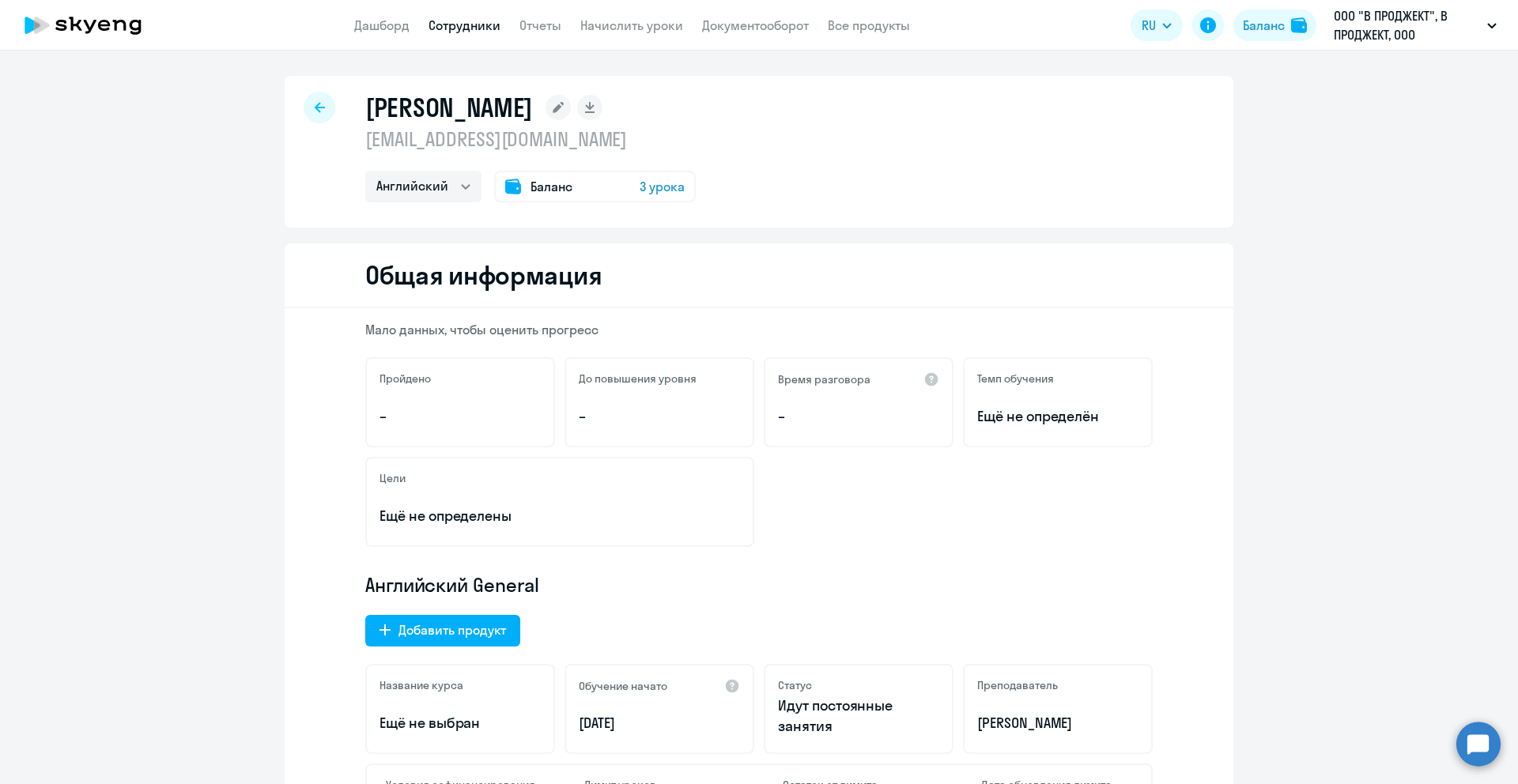
click at [657, 189] on span "3 урока" at bounding box center [662, 186] width 45 height 19
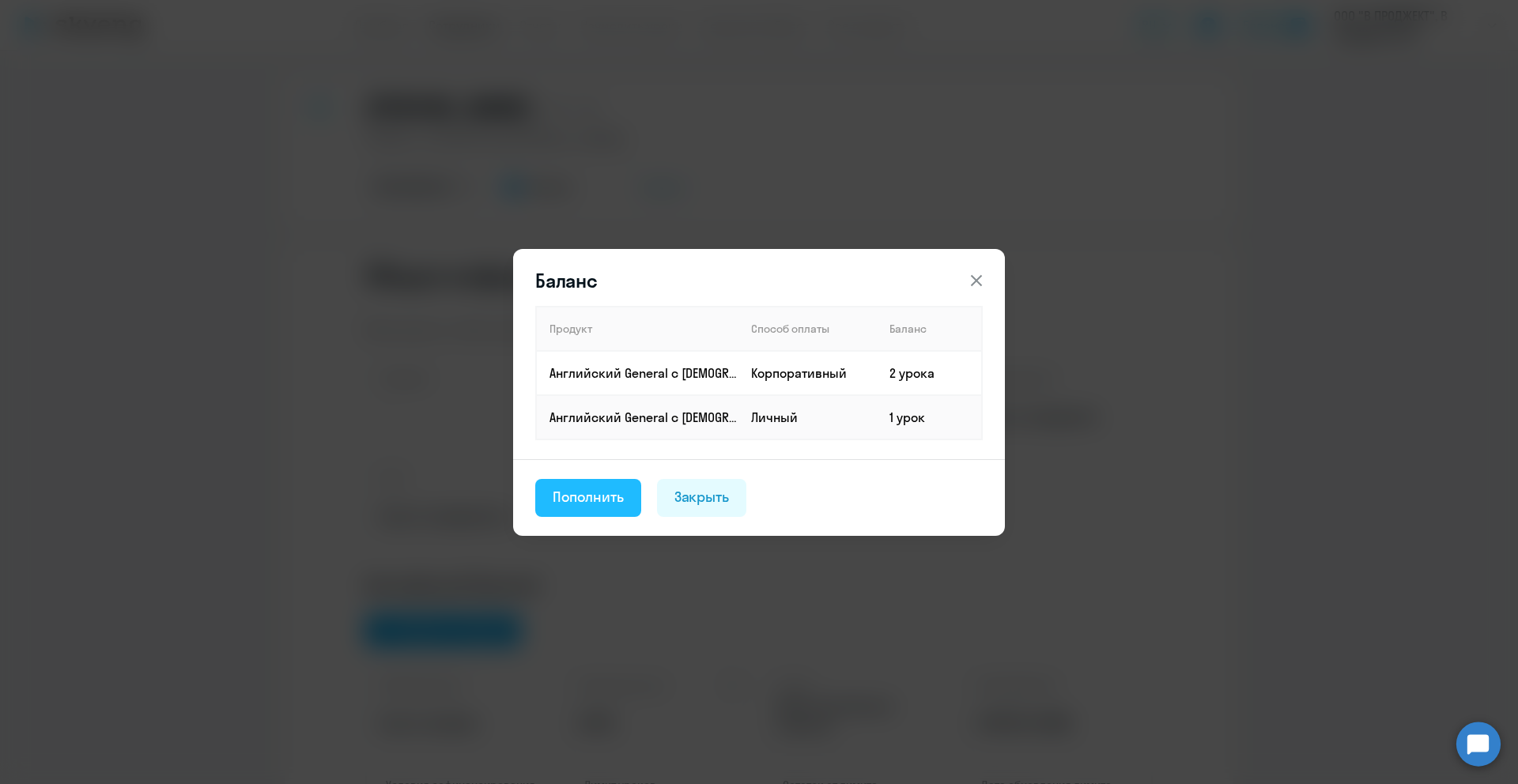
click at [604, 503] on div "Пополнить" at bounding box center [588, 497] width 72 height 20
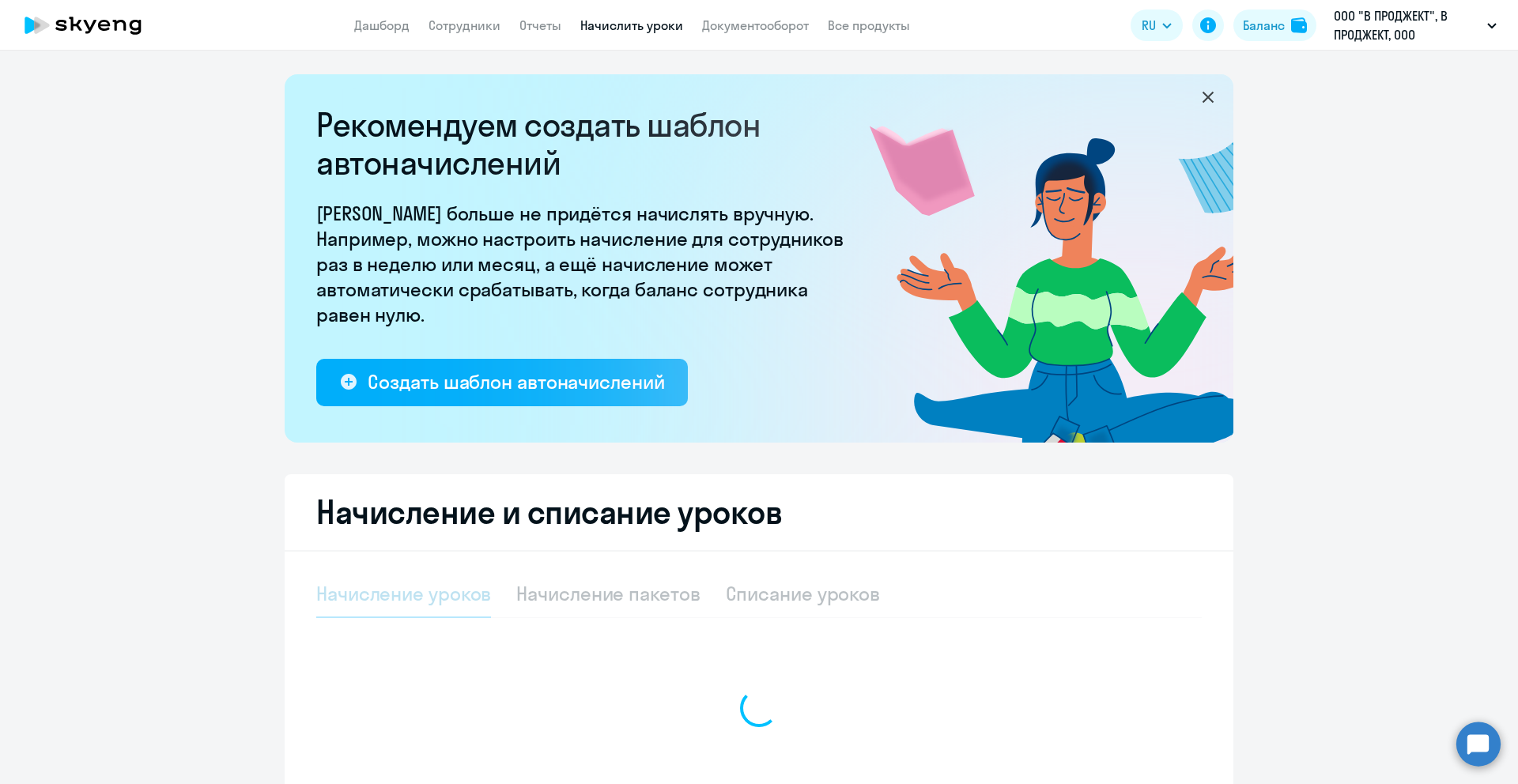
select select "10"
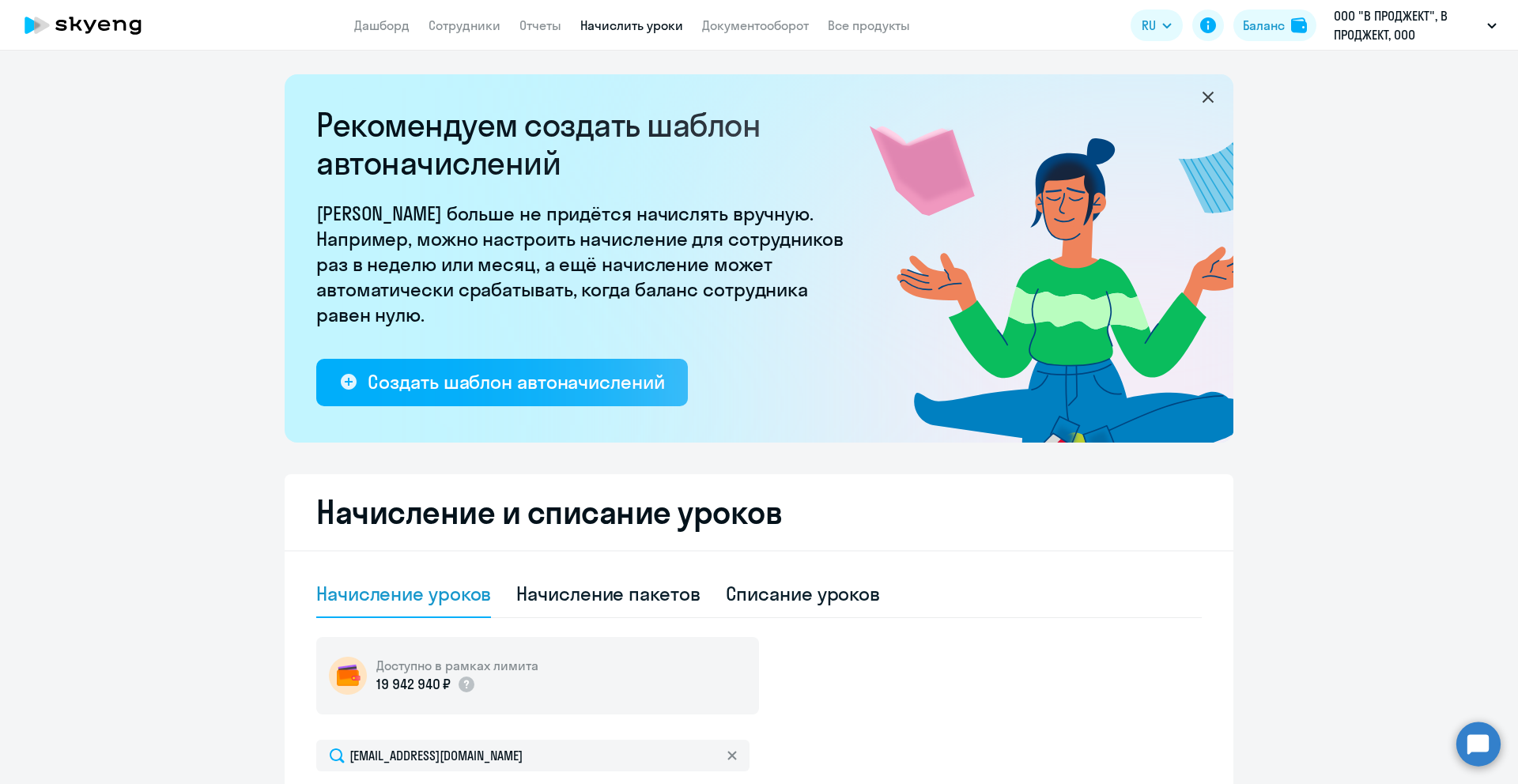
scroll to position [308, 0]
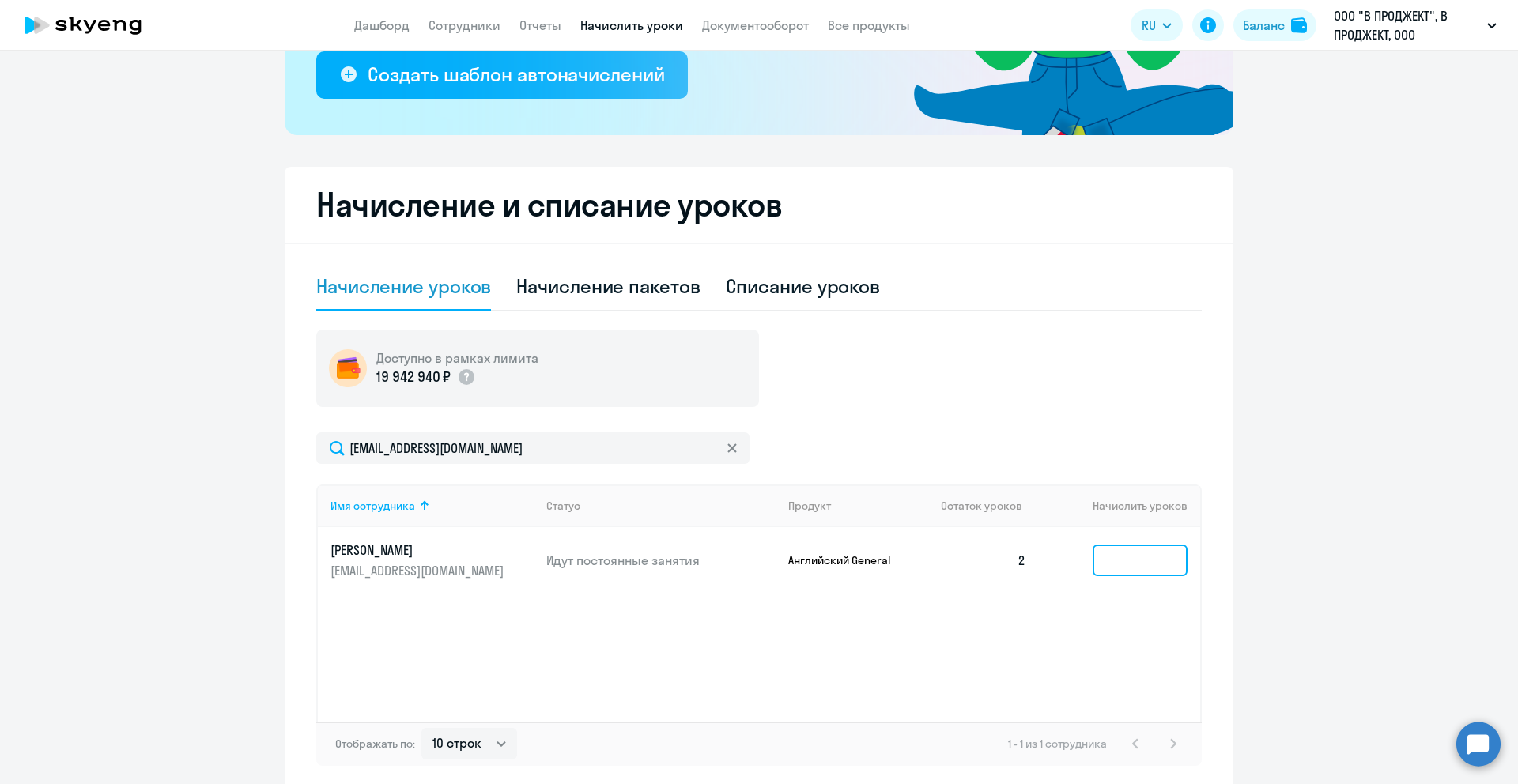
click at [1098, 558] on input at bounding box center [1140, 560] width 95 height 32
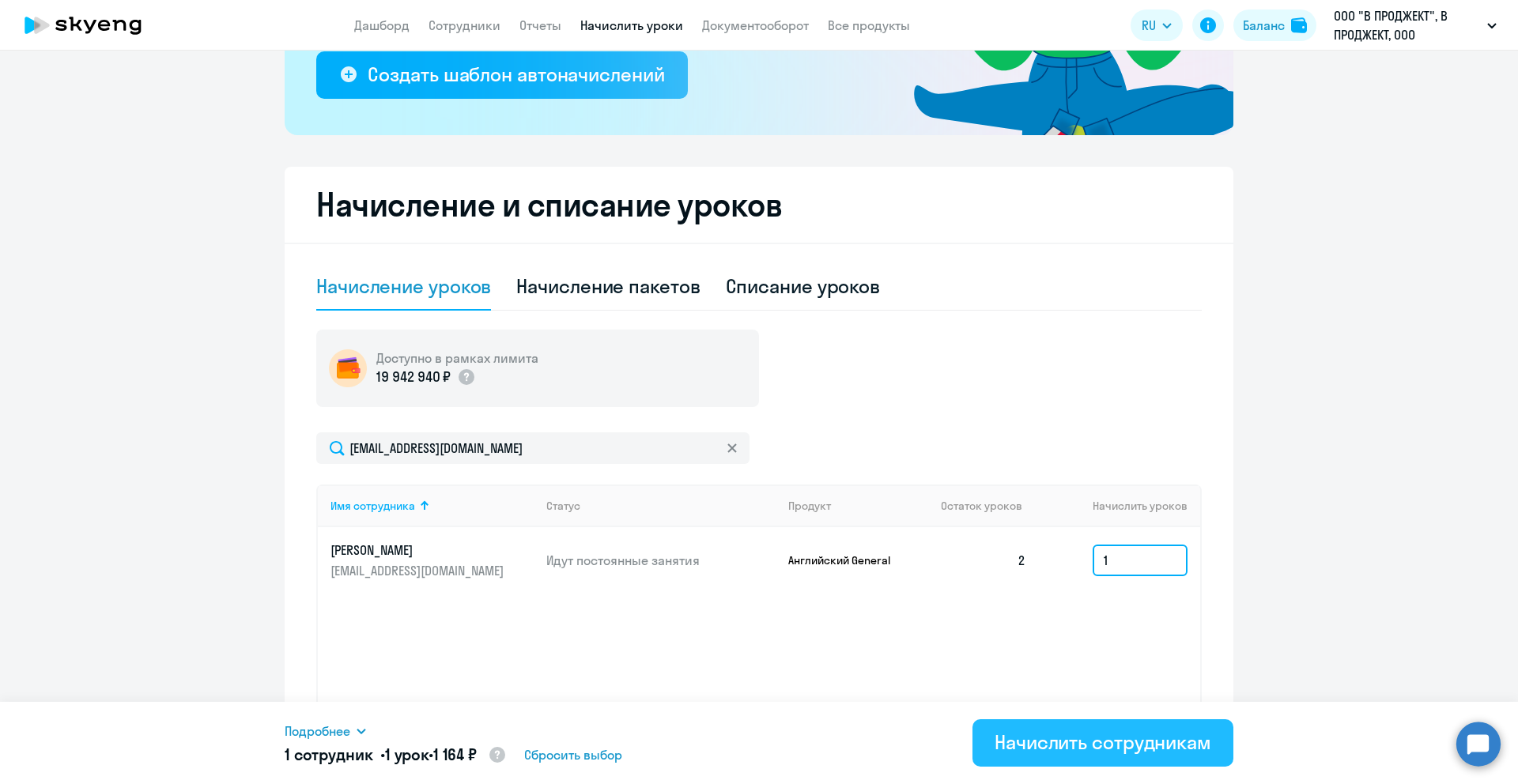
type input "1"
click at [1011, 741] on div "Начислить сотрудникам" at bounding box center [1102, 742] width 216 height 25
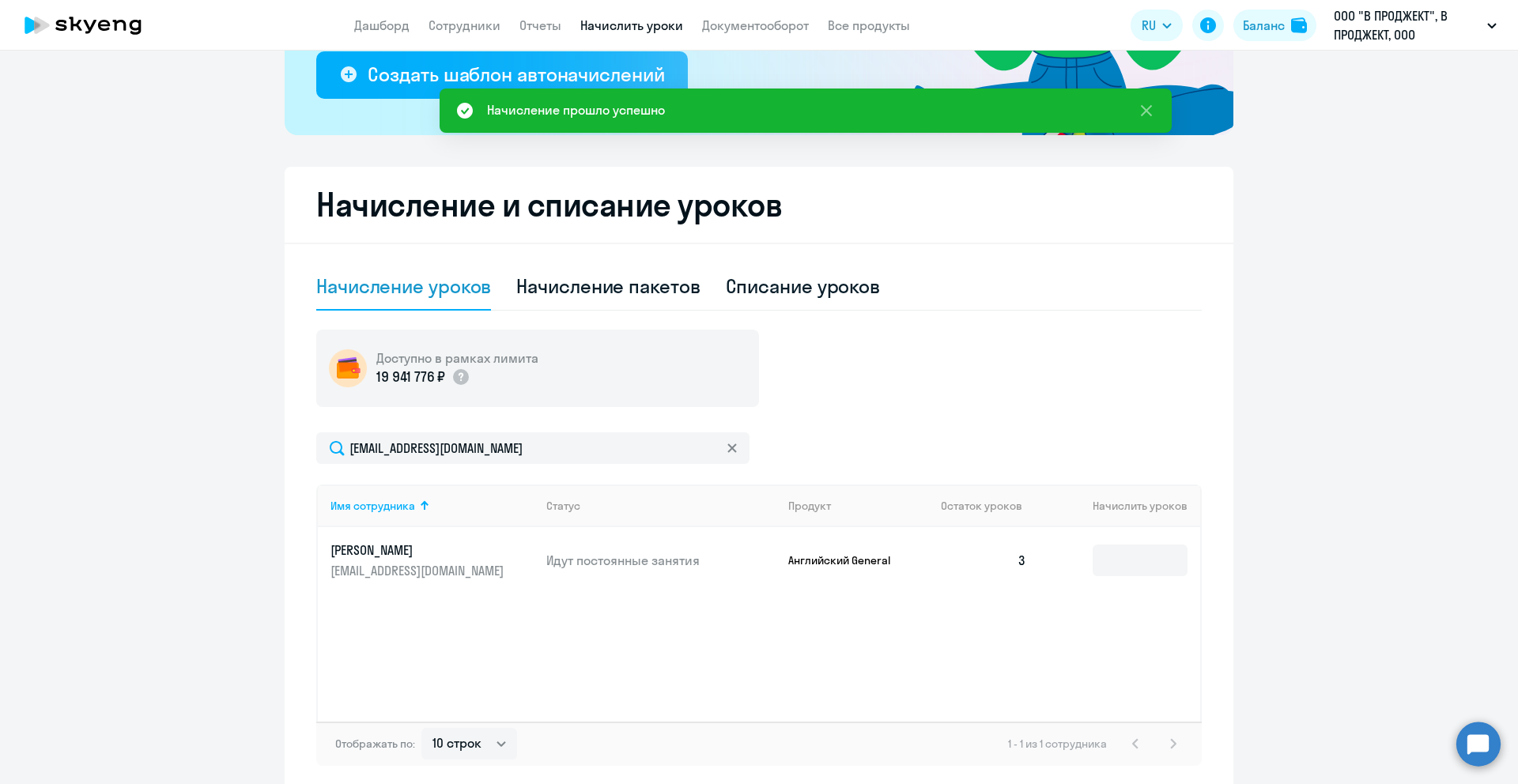
click at [622, 26] on link "Начислить уроки" at bounding box center [632, 25] width 103 height 16
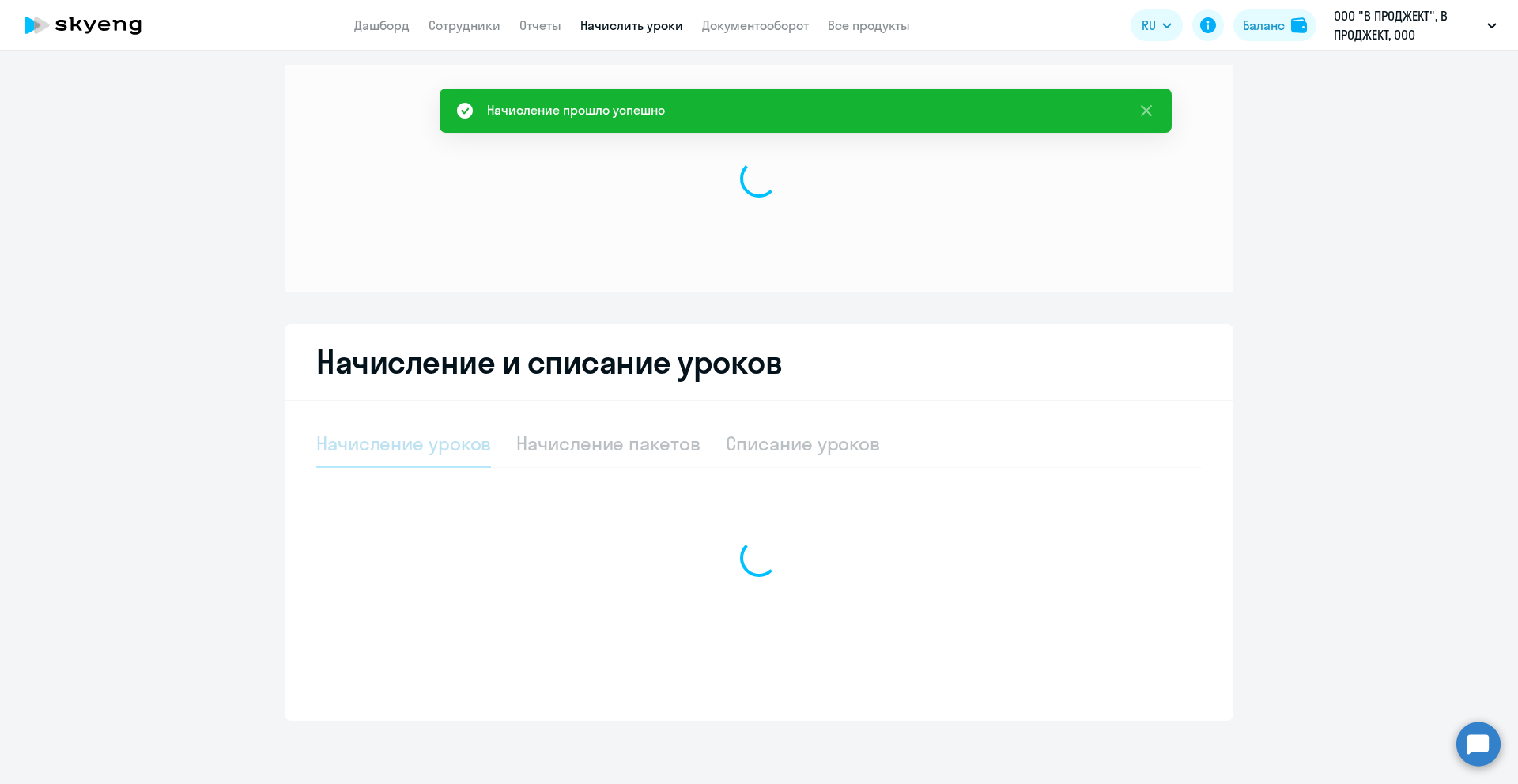
scroll to position [9, 0]
select select "10"
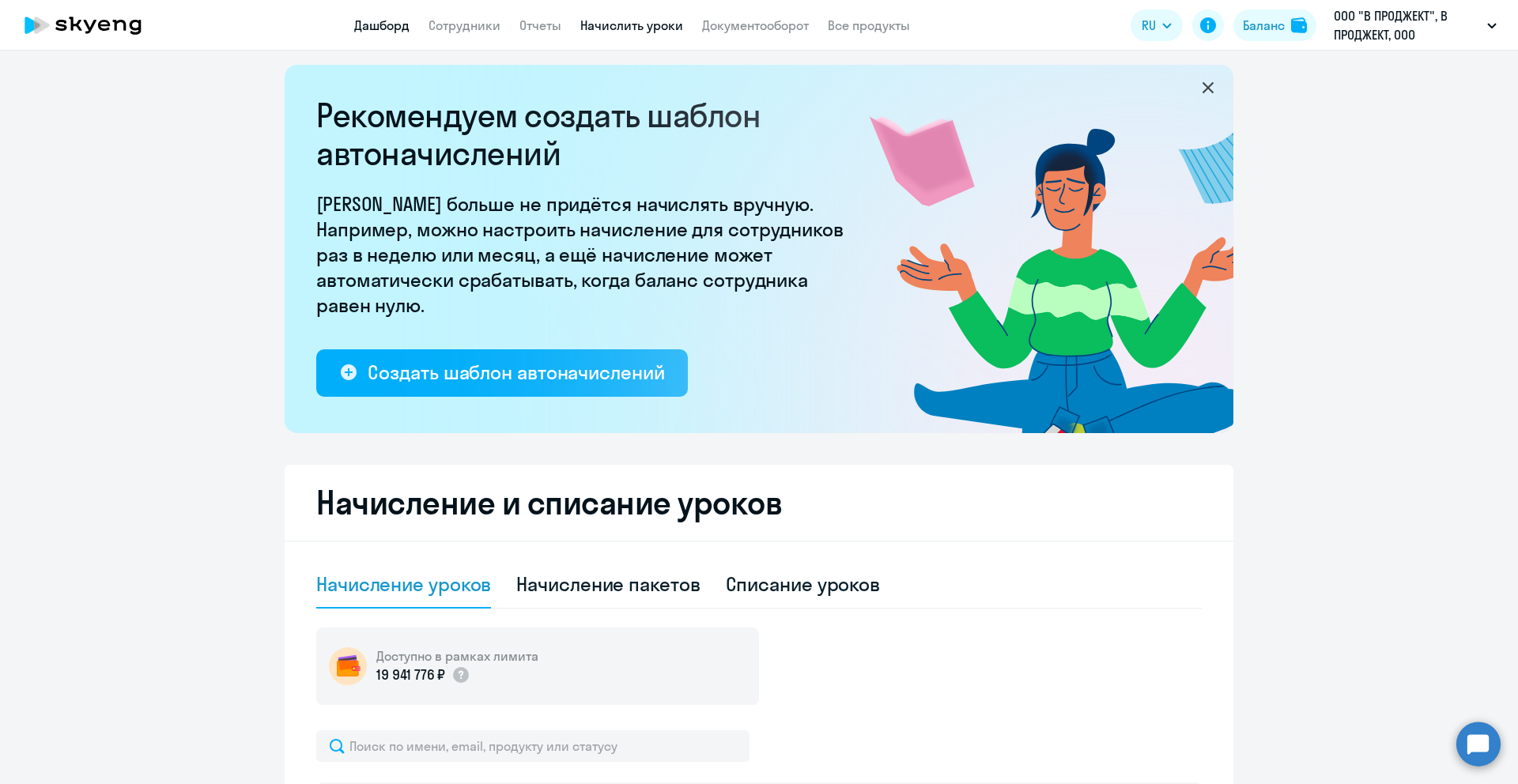
click at [392, 22] on link "Дашборд" at bounding box center [382, 25] width 56 height 16
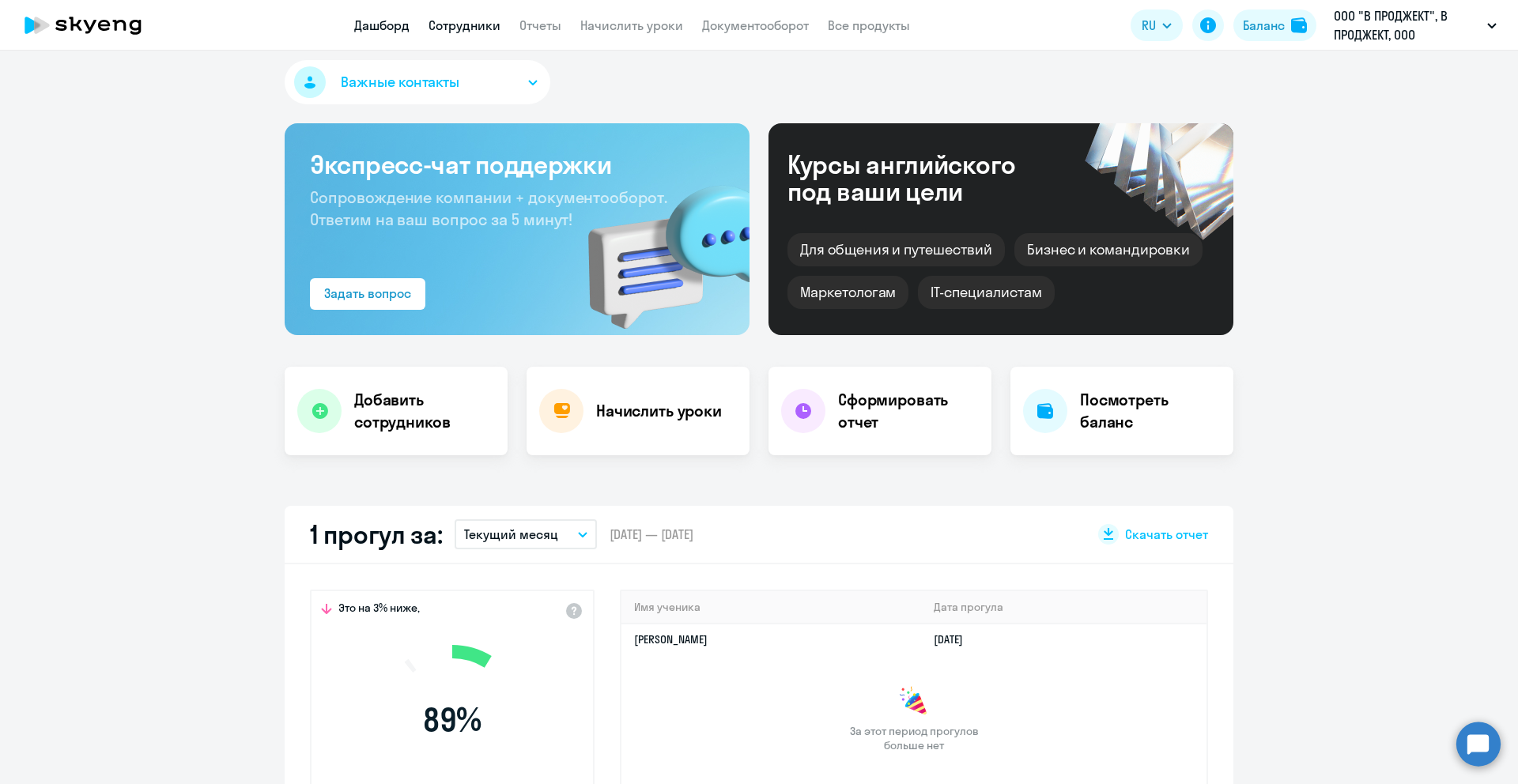
click at [461, 24] on link "Сотрудники" at bounding box center [464, 25] width 72 height 16
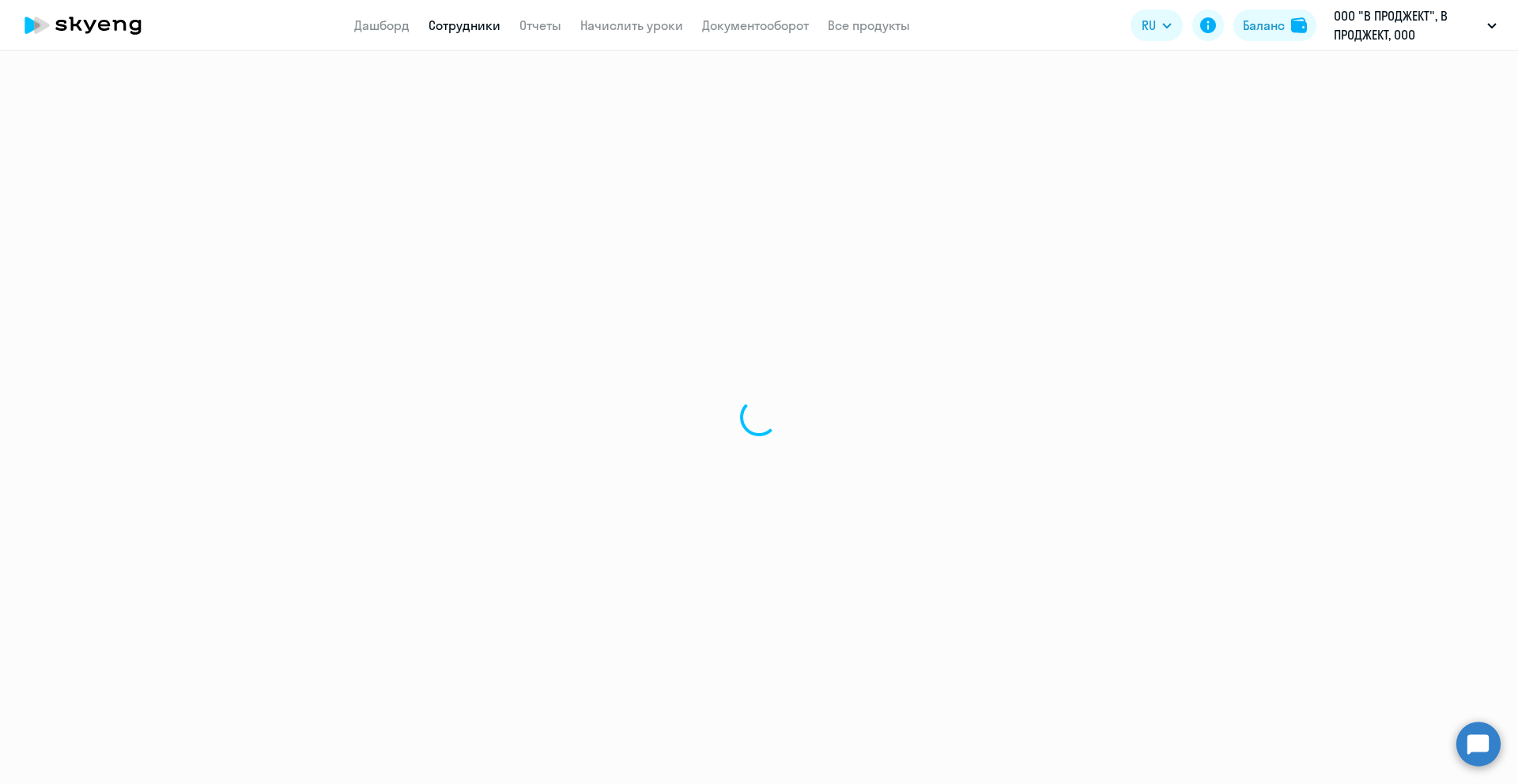
select select "30"
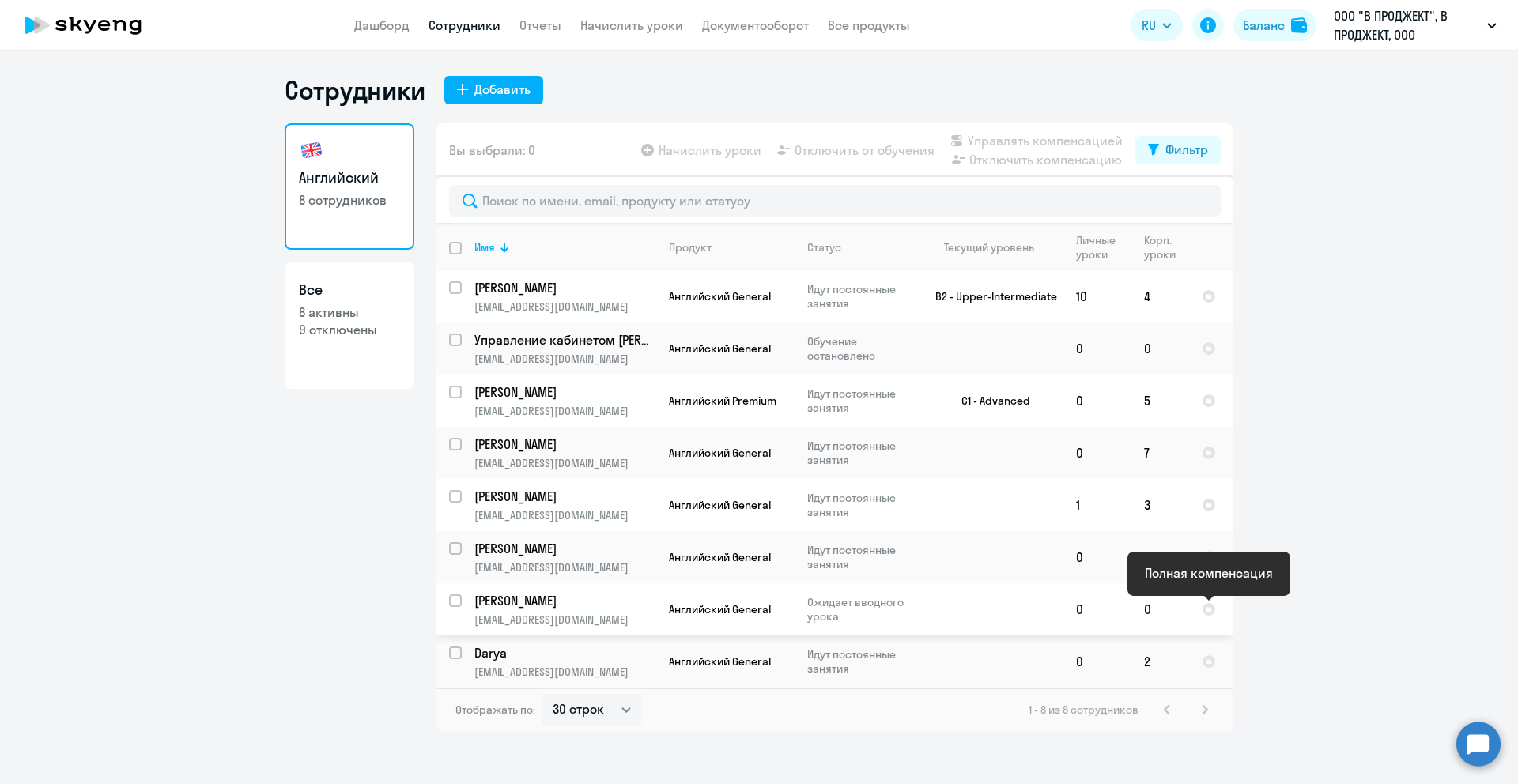
click at [1182, 619] on td "0" at bounding box center [1160, 609] width 58 height 52
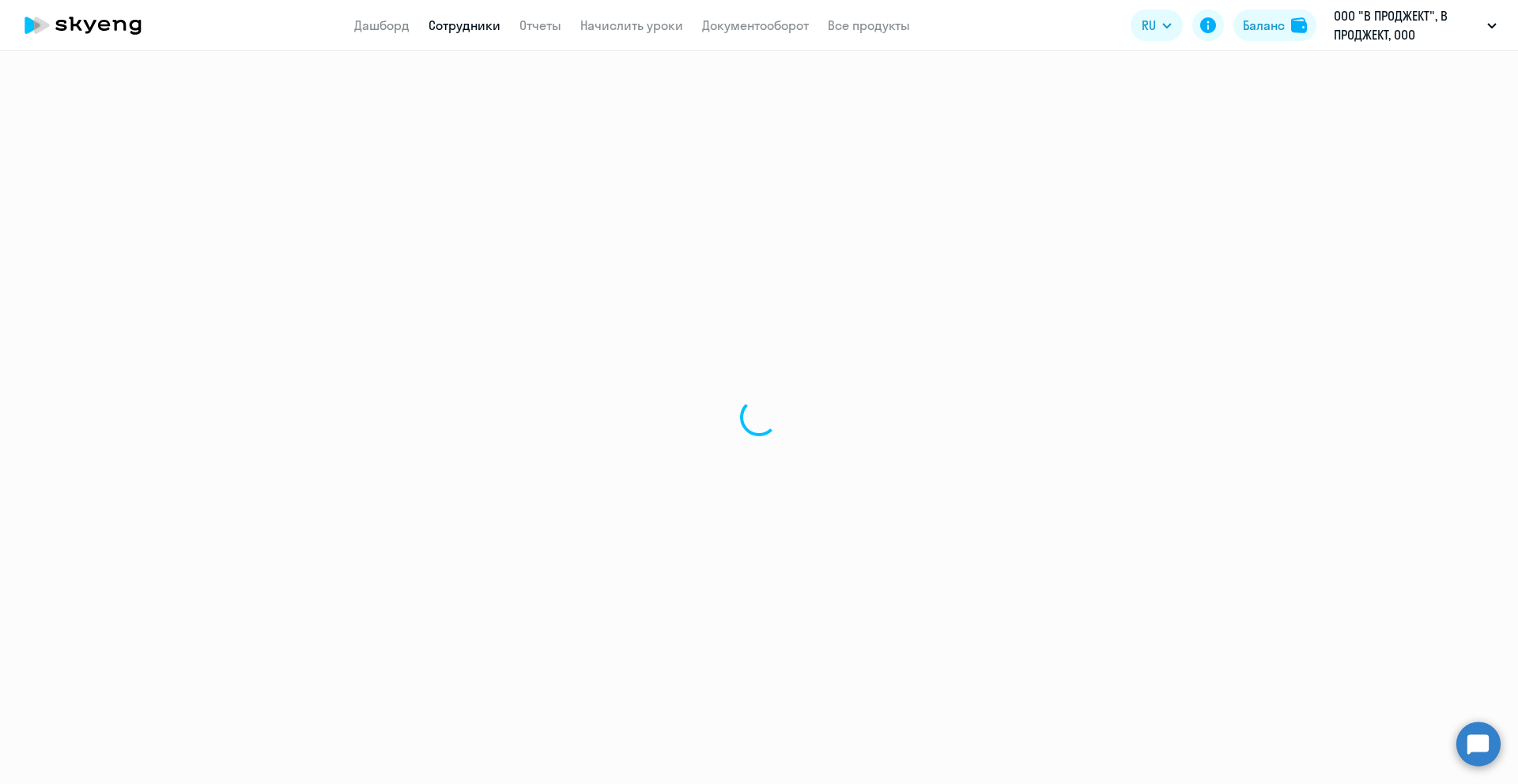
select select "english"
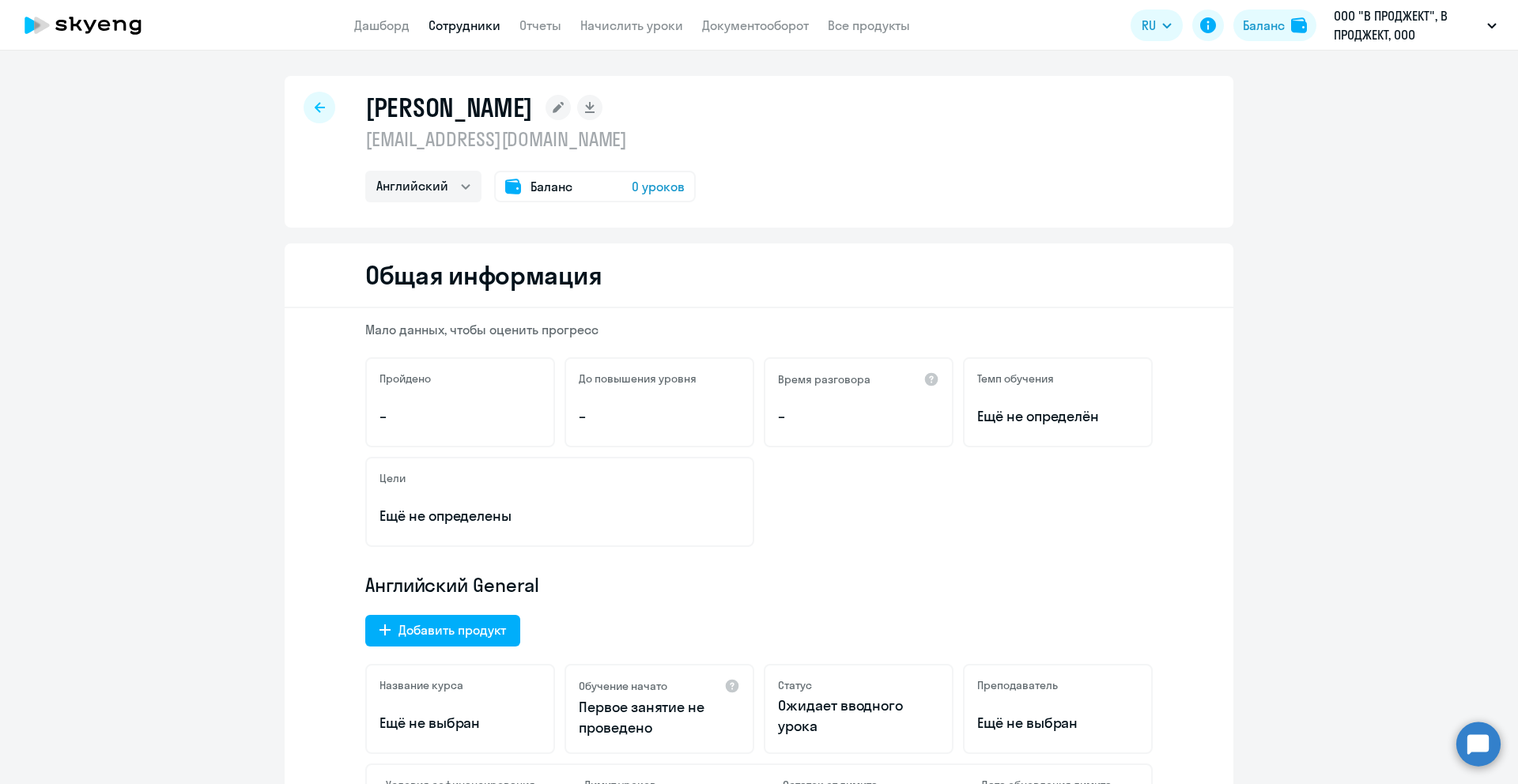
click at [644, 190] on span "0 уроков" at bounding box center [658, 186] width 53 height 19
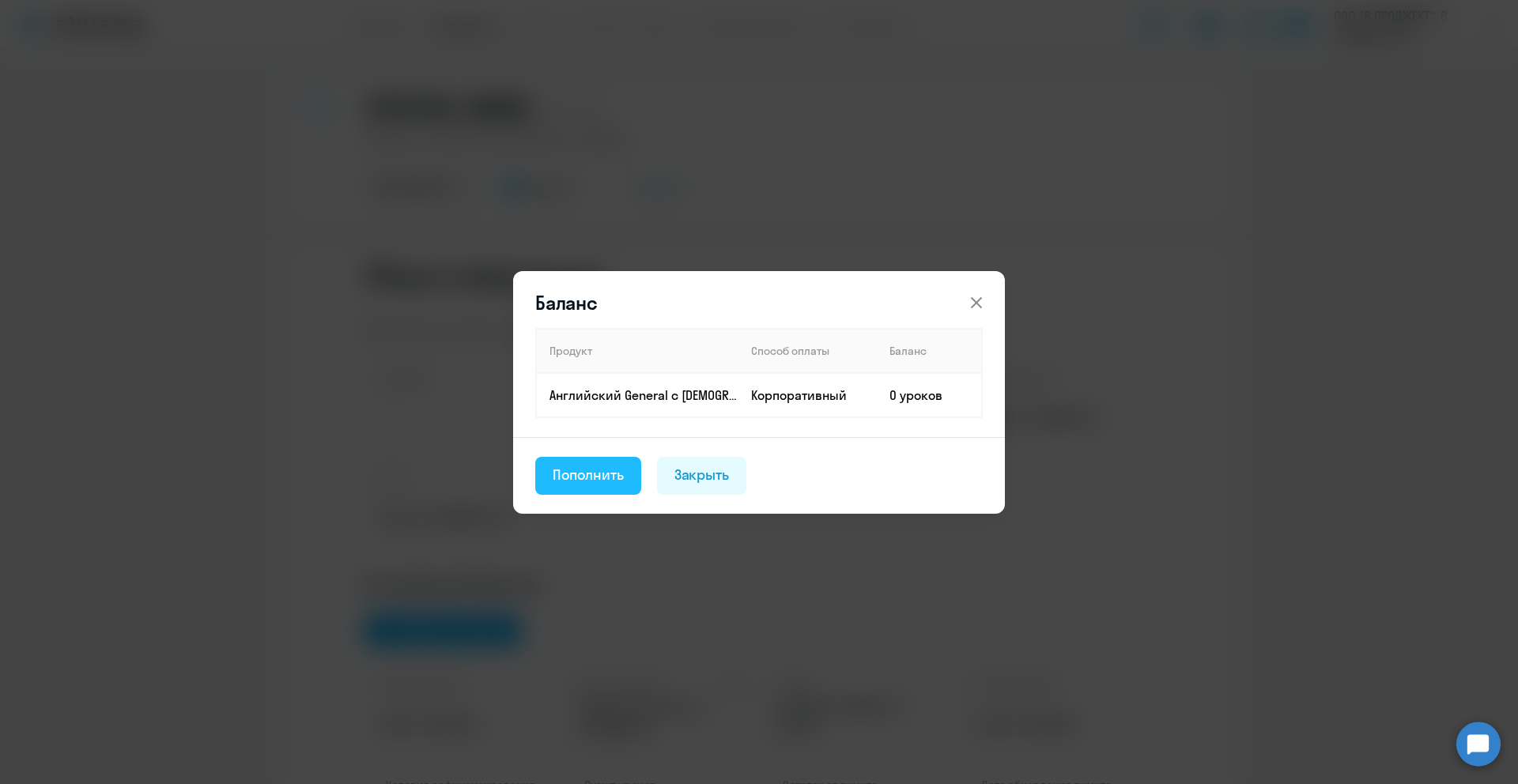
click at [634, 478] on button "Пополнить" at bounding box center [588, 475] width 106 height 38
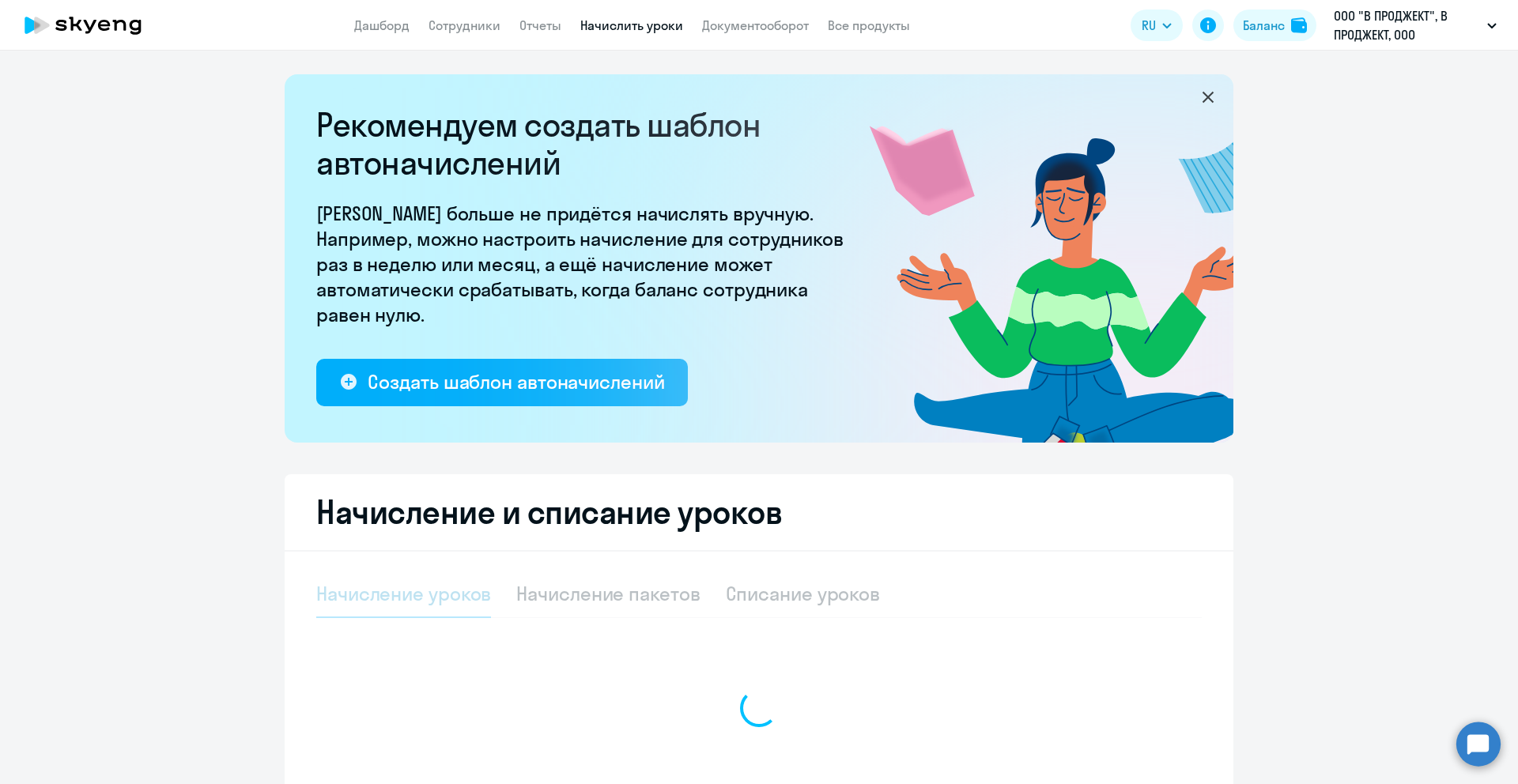
select select "10"
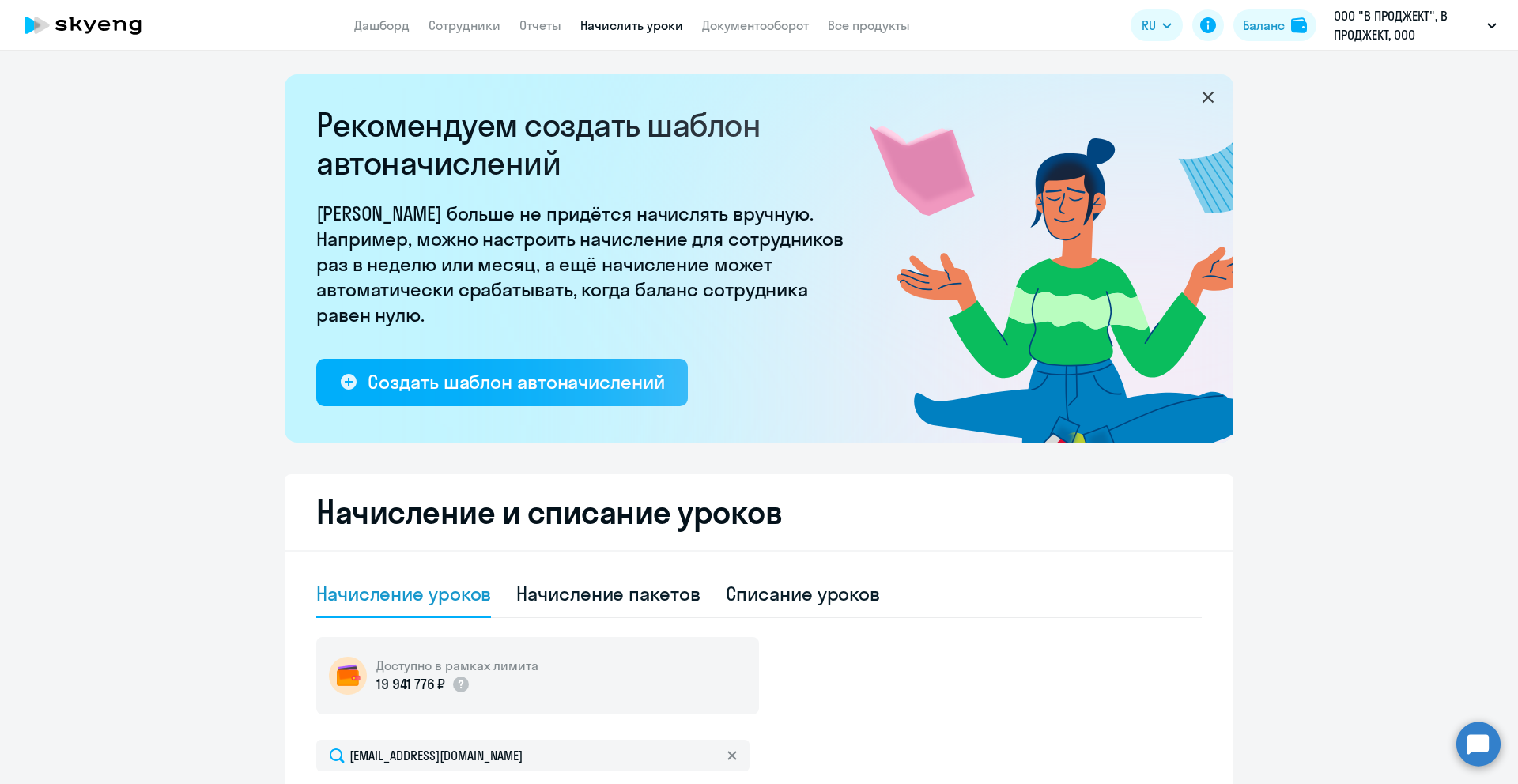
scroll to position [315, 0]
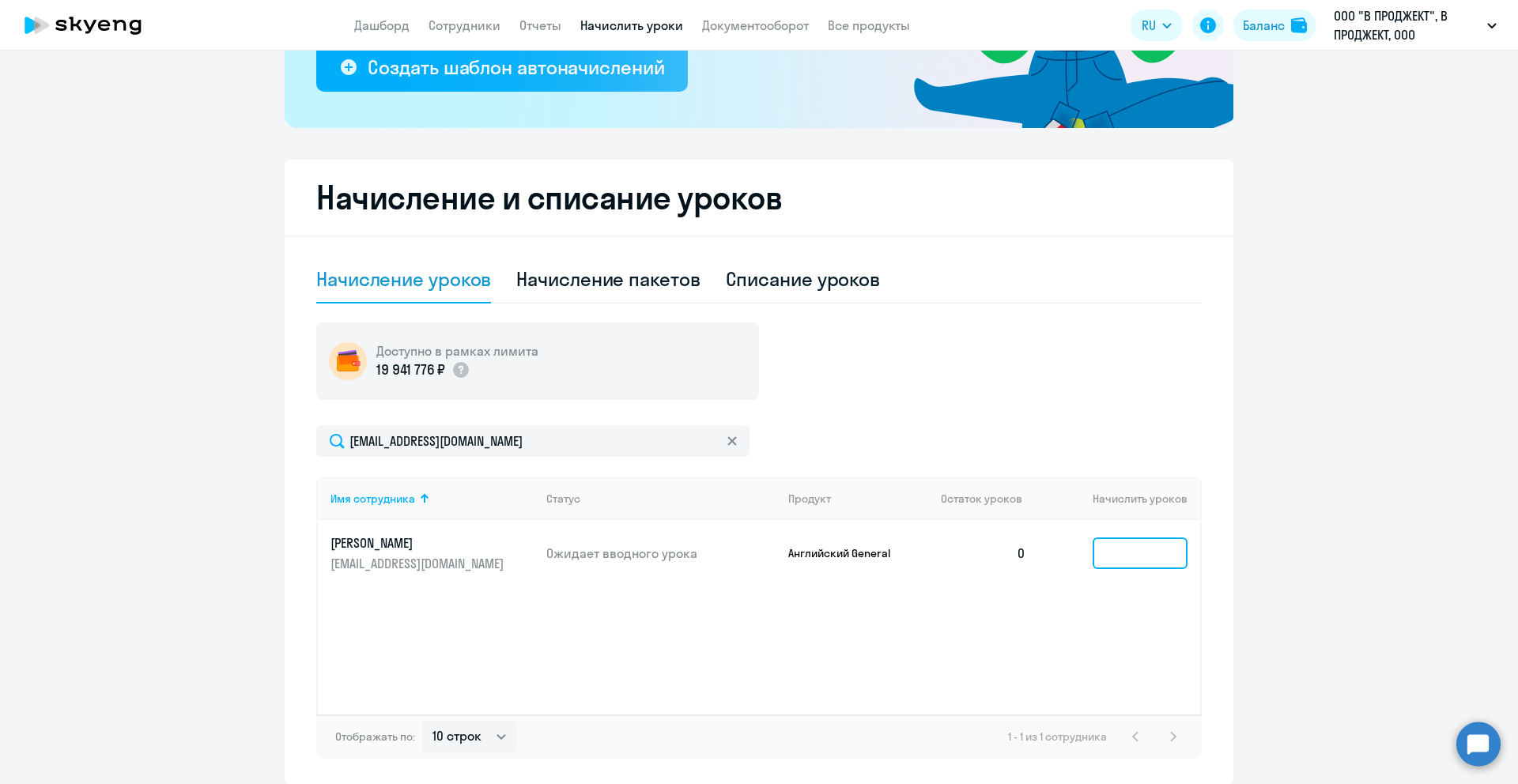
click at [1117, 543] on input at bounding box center [1140, 554] width 95 height 32
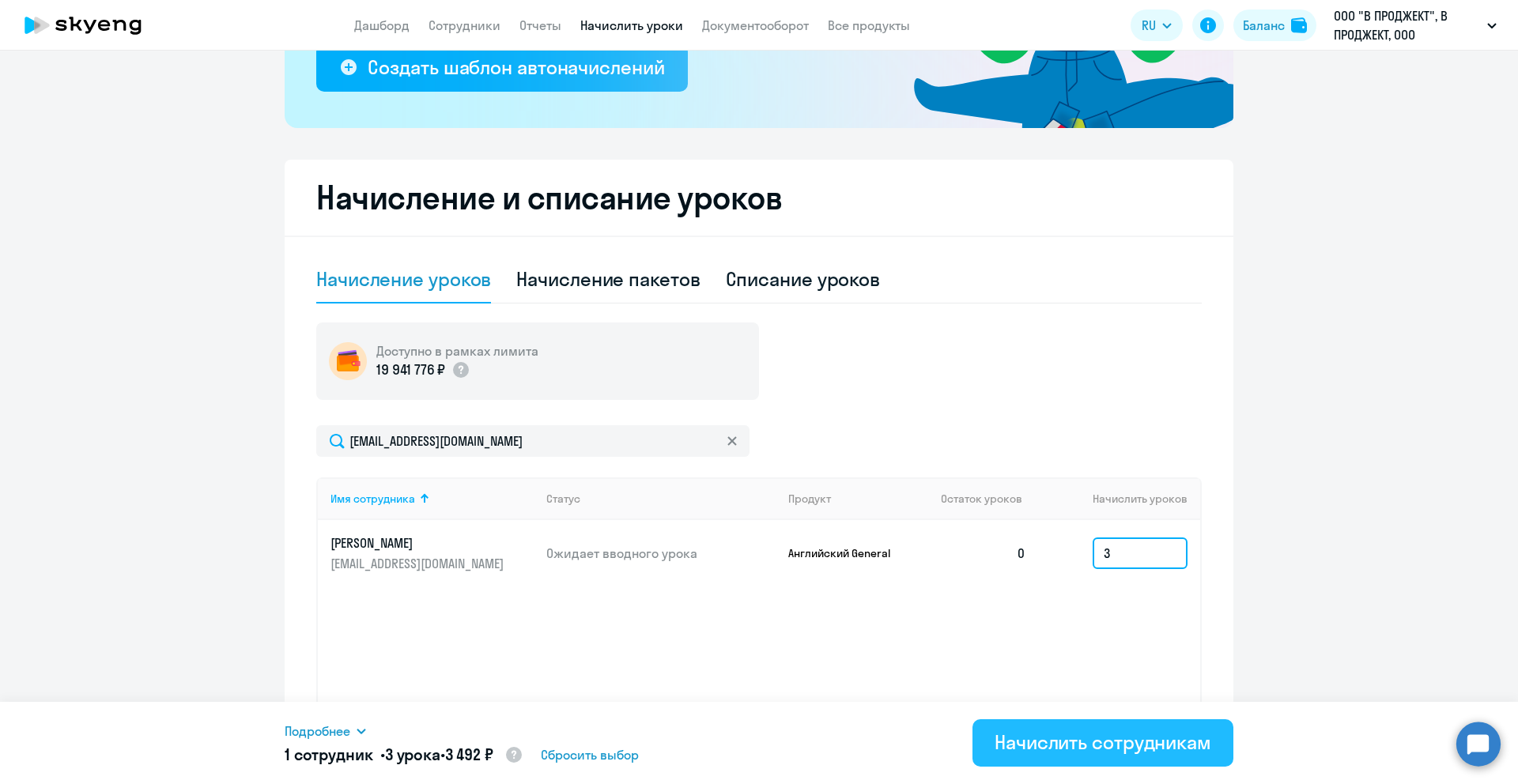
type input "3"
click at [1138, 737] on div "Начислить сотрудникам" at bounding box center [1102, 742] width 216 height 25
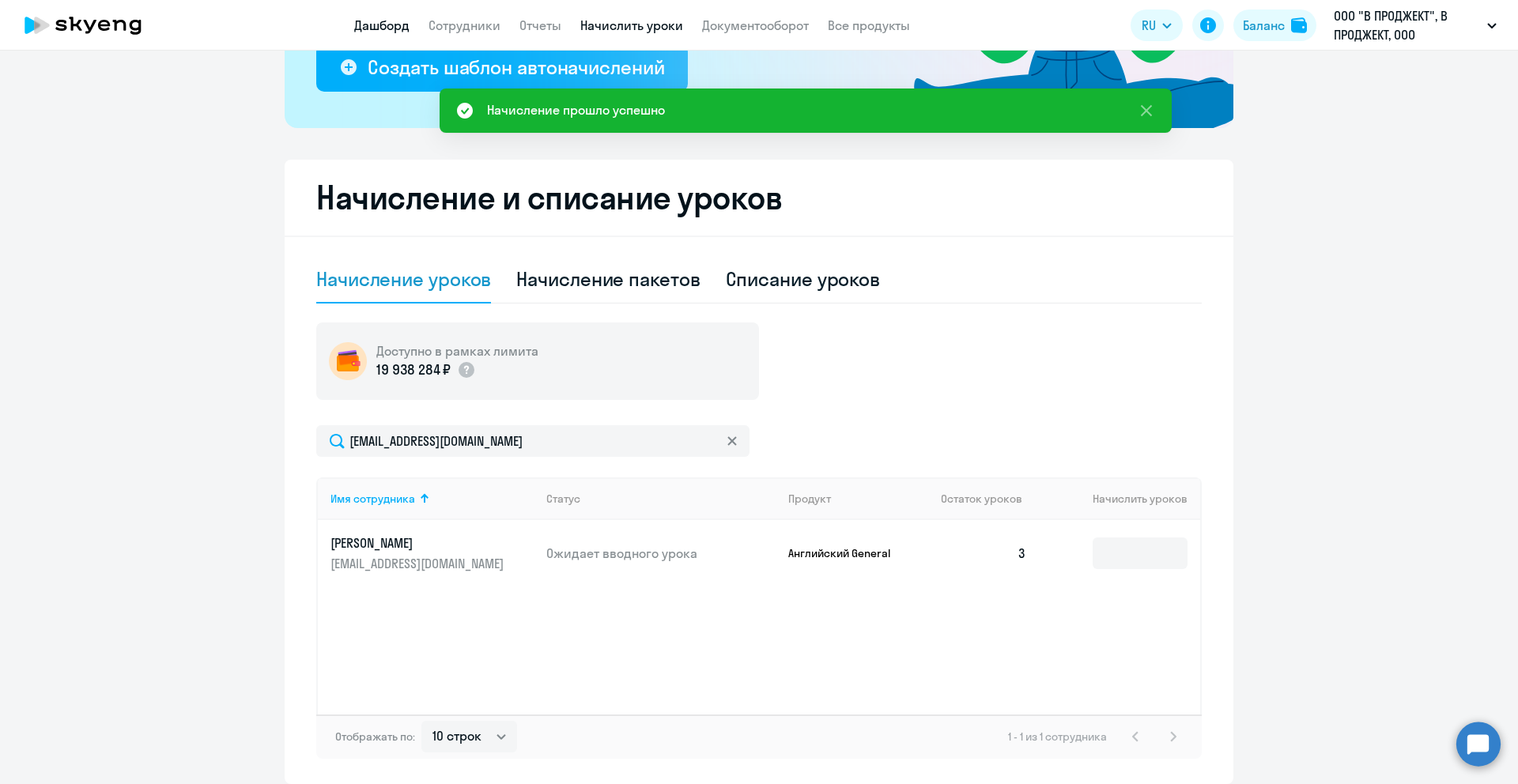
click at [394, 33] on link "Дашборд" at bounding box center [382, 25] width 56 height 16
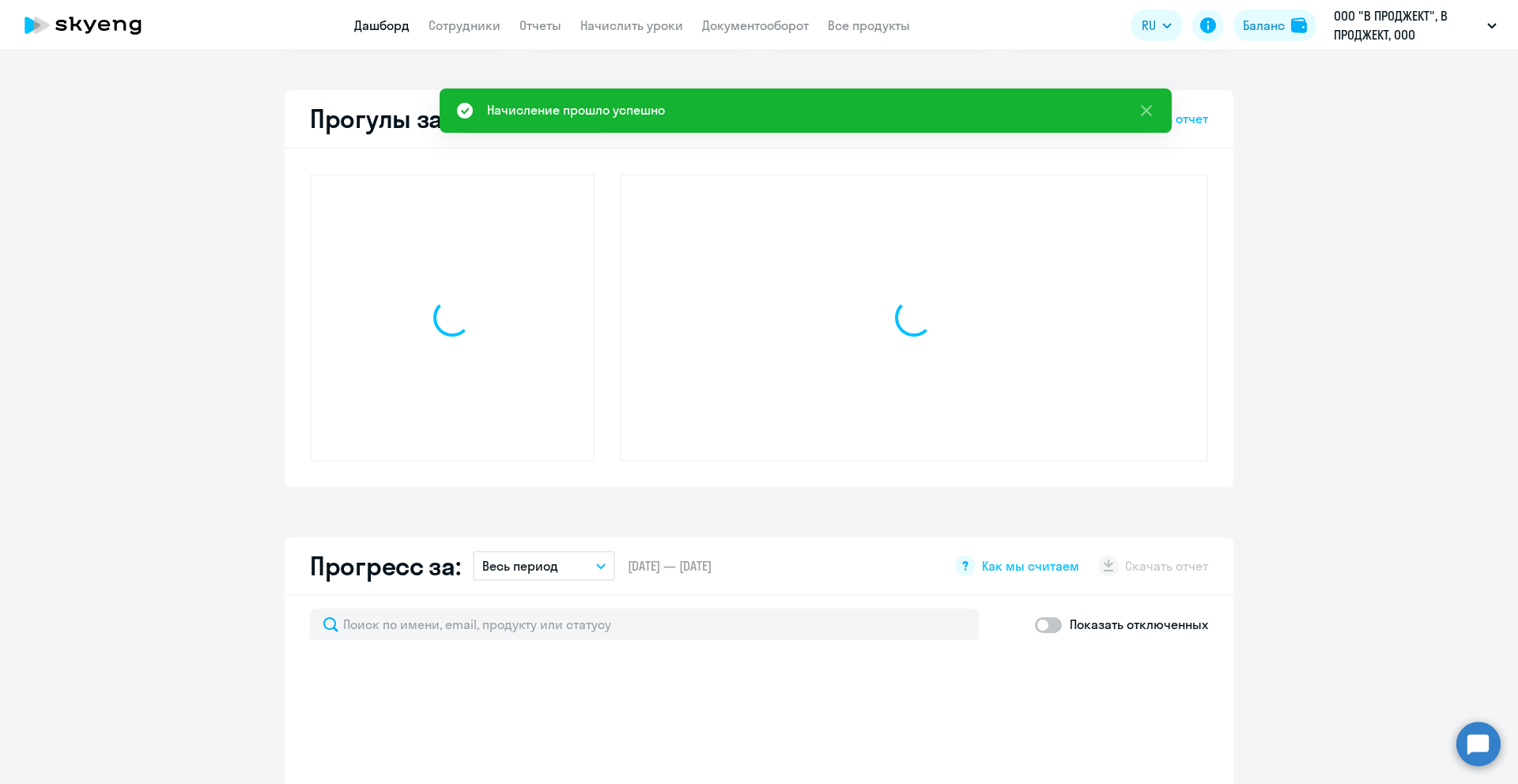
scroll to position [426, 0]
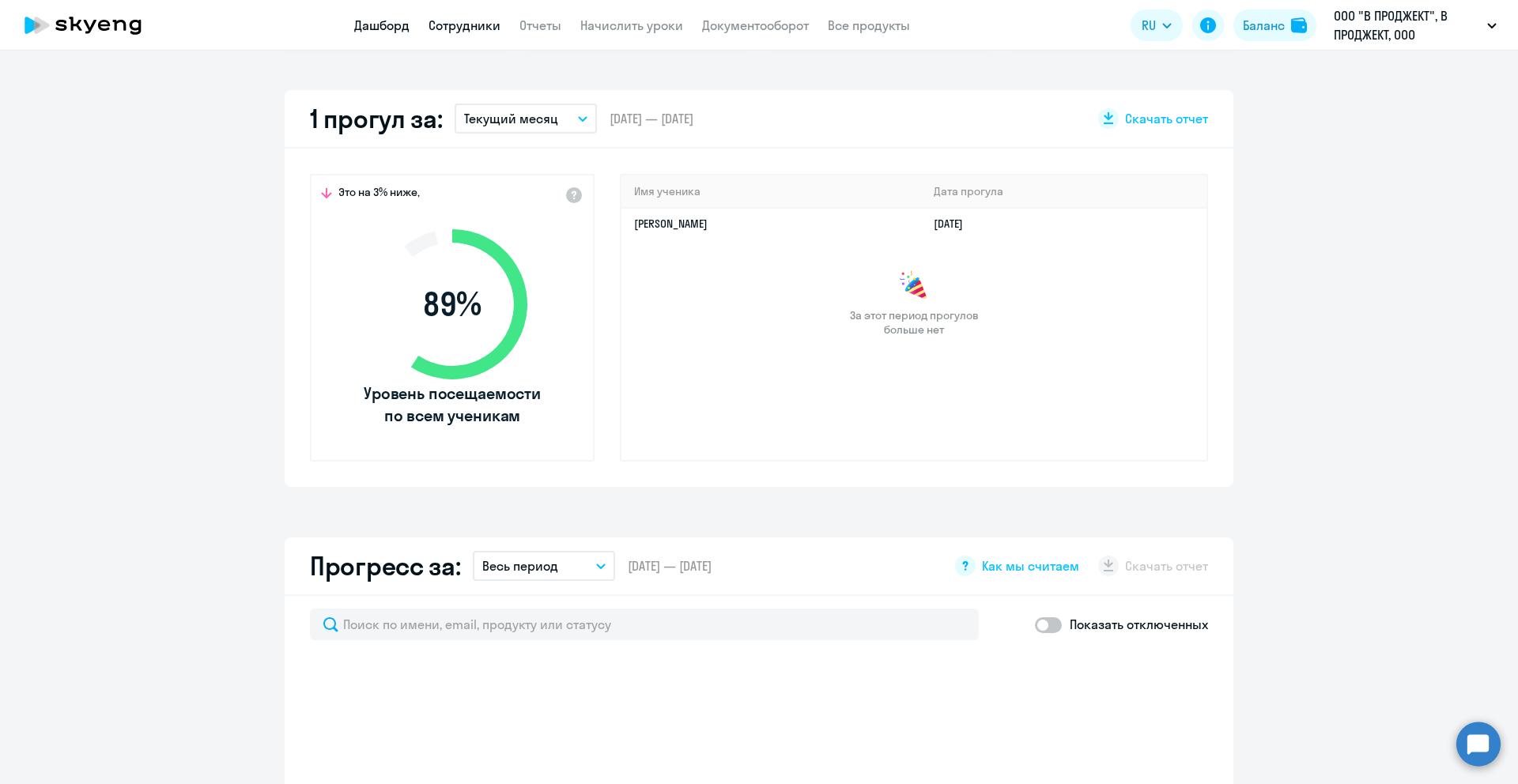
select select "30"
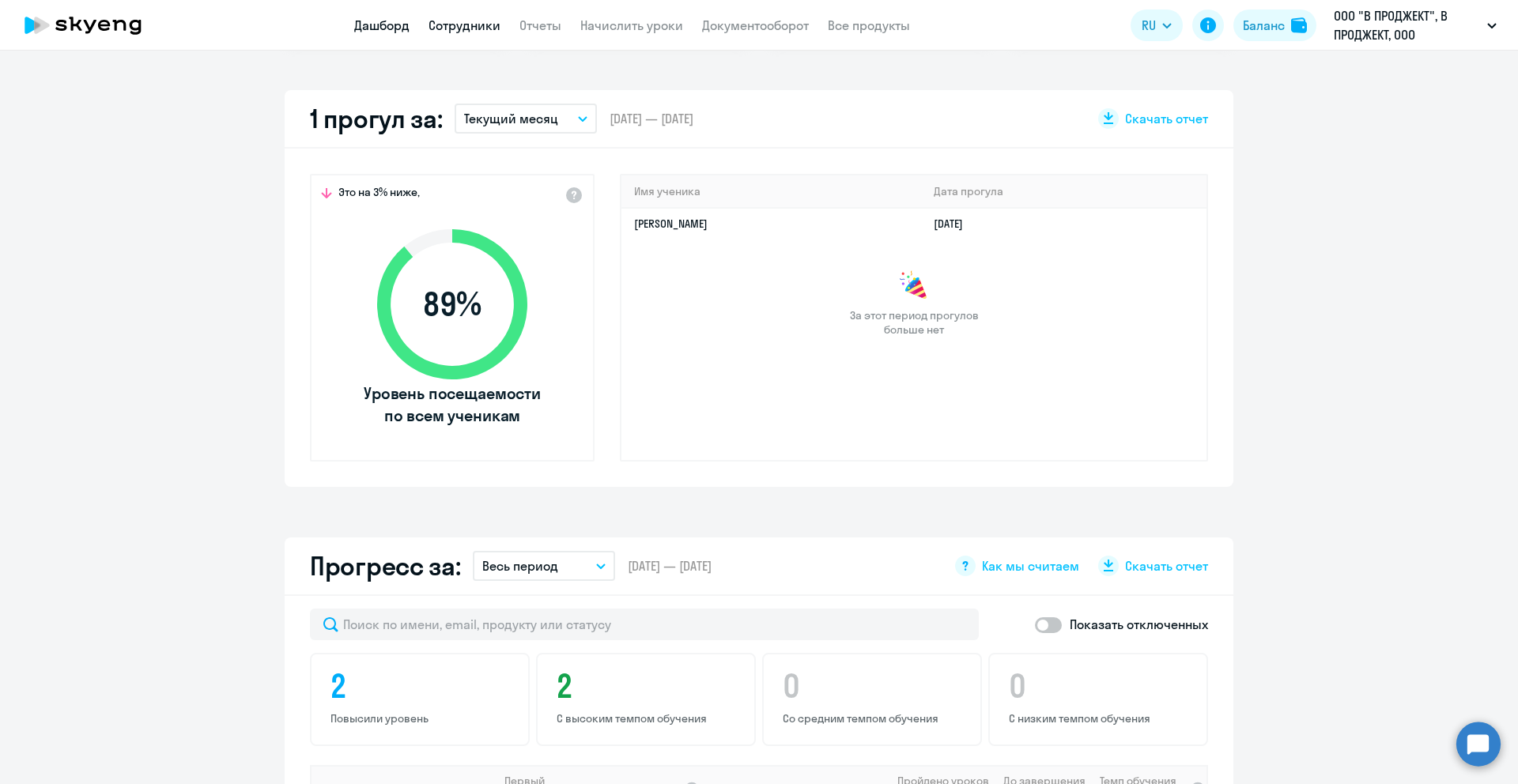
click at [470, 29] on link "Сотрудники" at bounding box center [464, 25] width 72 height 16
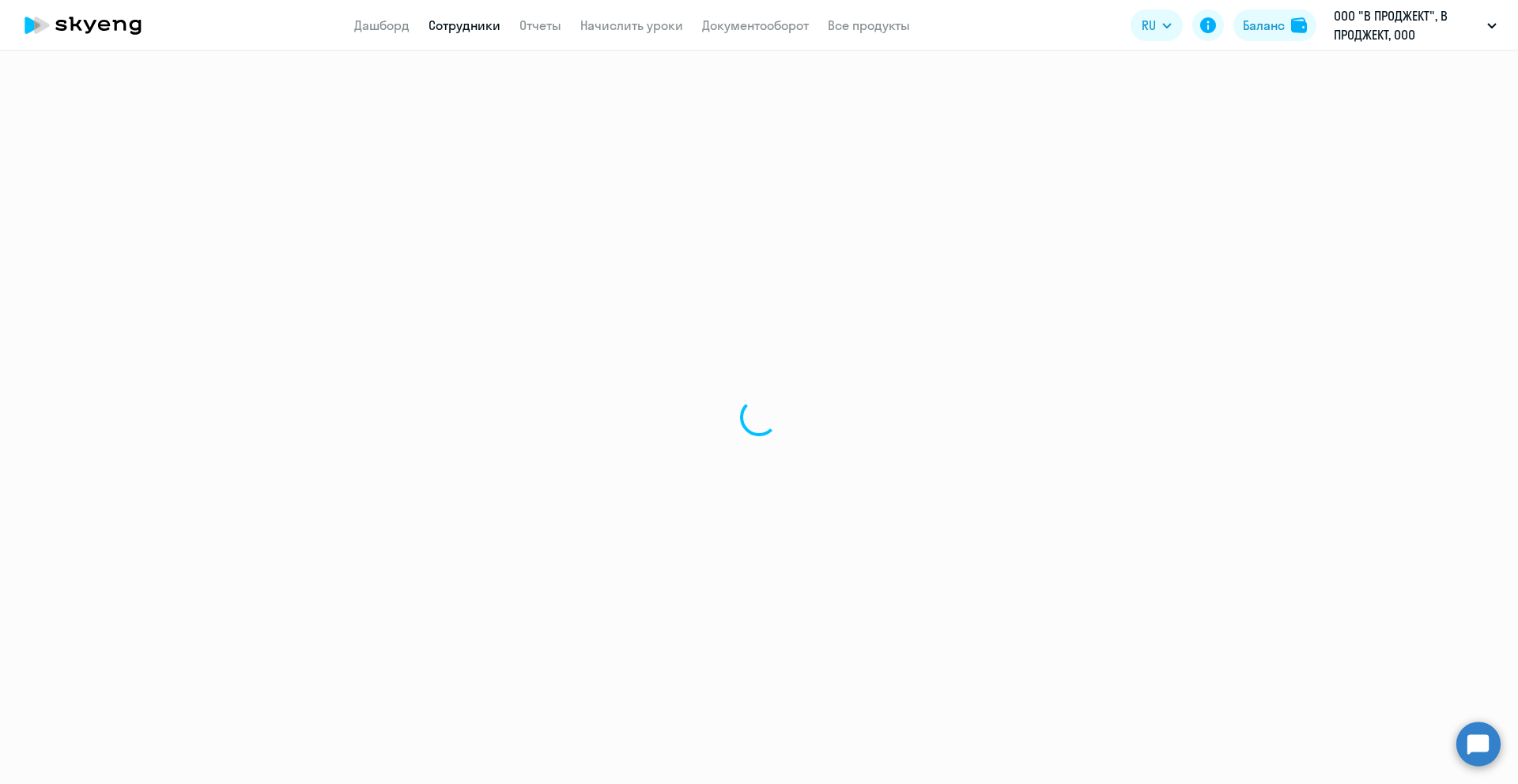
select select "30"
